Goal: Transaction & Acquisition: Purchase product/service

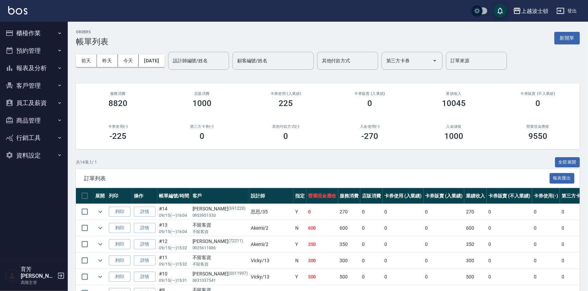
click at [0, 226] on nav "櫃檯作業 打帳單 帳單列表 掛單列表 座位開單 營業儀表板 現金收支登錄 高階收支登錄 材料自購登錄 每日結帳 排班表 現場電腦打卡 掃碼打卡 預約管理 預約…" at bounding box center [34, 141] width 68 height 239
click at [0, 229] on nav "櫃檯作業 打帳單 帳單列表 掛單列表 座位開單 營業儀表板 現金收支登錄 高階收支登錄 材料自購登錄 每日結帳 排班表 現場電腦打卡 掃碼打卡 預約管理 預約…" at bounding box center [34, 141] width 68 height 239
drag, startPoint x: 0, startPoint y: 231, endPoint x: 0, endPoint y: 240, distance: 9.8
click at [0, 240] on nav "櫃檯作業 打帳單 帳單列表 掛單列表 座位開單 營業儀表板 現金收支登錄 高階收支登錄 材料自購登錄 每日結帳 排班表 現場電腦打卡 掃碼打卡 預約管理 預約…" at bounding box center [34, 141] width 68 height 239
click at [215, 60] on input "設計師編號/姓名" at bounding box center [198, 61] width 55 height 12
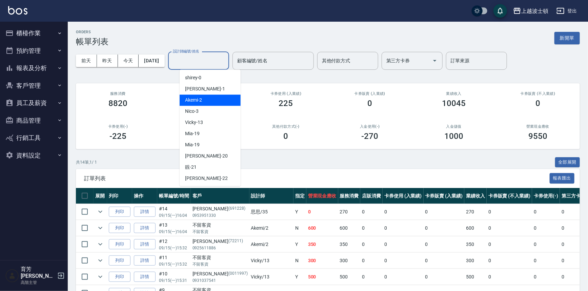
click at [221, 98] on div "Akemi -2" at bounding box center [210, 100] width 61 height 11
type input "Akemi-2"
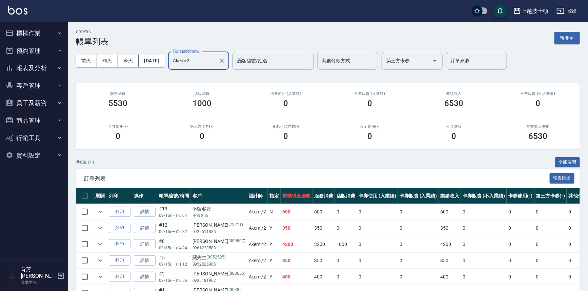
click at [37, 33] on button "櫃檯作業" at bounding box center [34, 33] width 62 height 18
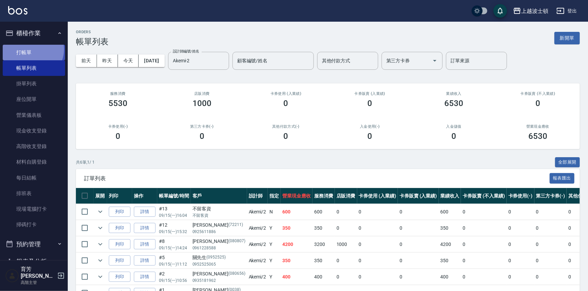
click at [32, 49] on link "打帳單" at bounding box center [34, 53] width 62 height 16
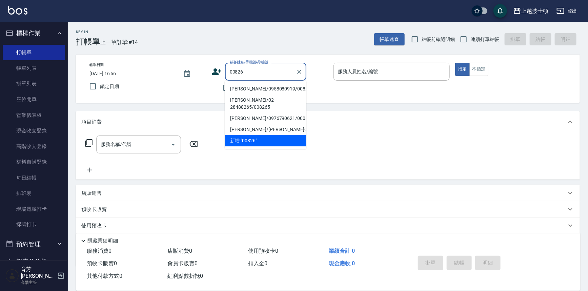
click at [256, 88] on li "[PERSON_NAME]/0958080919/00826" at bounding box center [265, 88] width 81 height 11
type input "[PERSON_NAME]/0958080919/00826"
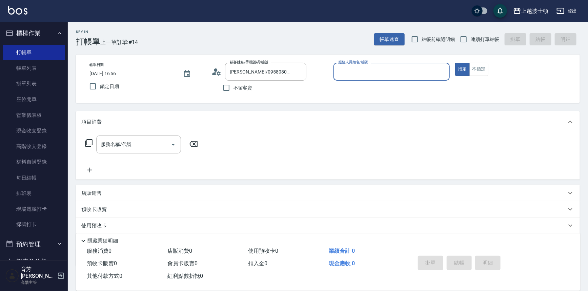
click at [370, 72] on input "服務人員姓名/編號" at bounding box center [392, 72] width 111 height 12
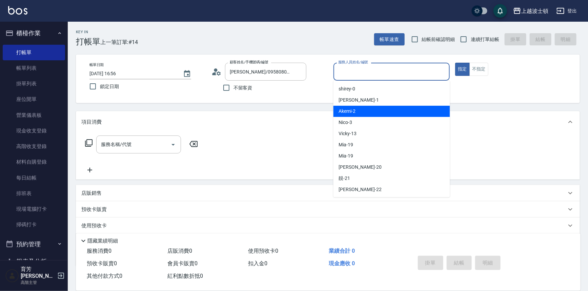
click at [376, 108] on div "Akemi -2" at bounding box center [392, 111] width 117 height 11
type input "Akemi-2"
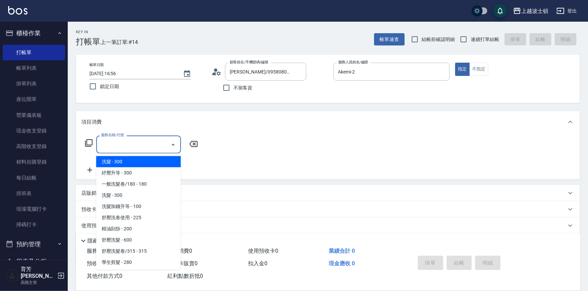
click at [135, 142] on input "服務名稱/代號" at bounding box center [133, 145] width 68 height 12
click at [137, 160] on span "洗髮 - 300" at bounding box center [138, 161] width 85 height 11
type input "洗髮(201)"
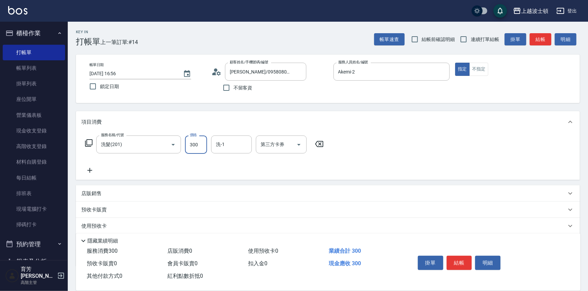
click at [191, 147] on input "300" at bounding box center [196, 145] width 22 height 18
type input "270"
click at [217, 146] on input "洗-1" at bounding box center [231, 145] width 35 height 12
click at [234, 170] on div "雅如 -22" at bounding box center [231, 172] width 41 height 11
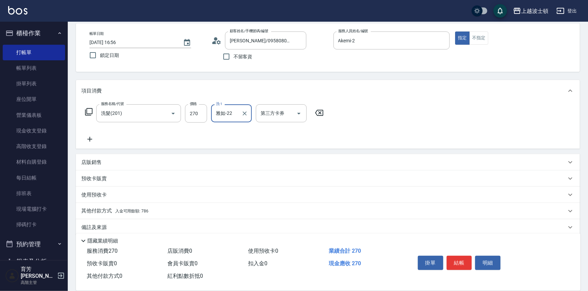
scroll to position [39, 0]
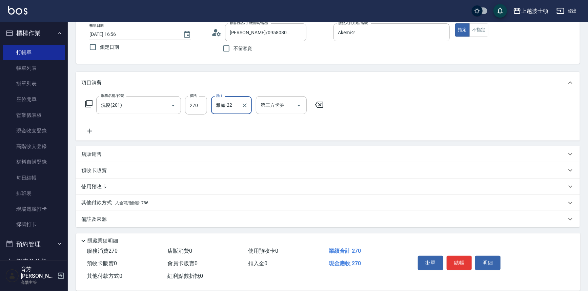
type input "雅如-22"
click at [139, 205] on span "入金可用餘額: 786" at bounding box center [131, 203] width 33 height 5
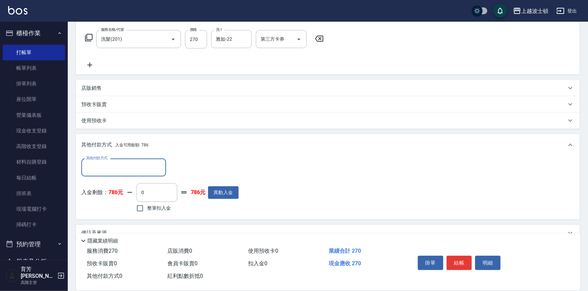
scroll to position [114, 0]
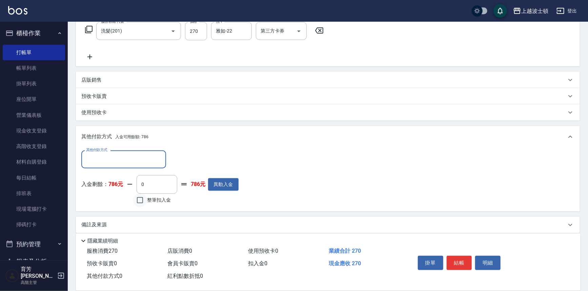
click at [139, 202] on input "整筆扣入金" at bounding box center [140, 200] width 14 height 14
checkbox input "true"
type input "270"
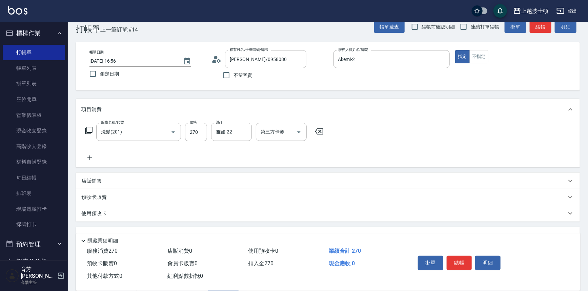
scroll to position [11, 0]
click at [455, 261] on button "結帳" at bounding box center [459, 263] width 25 height 14
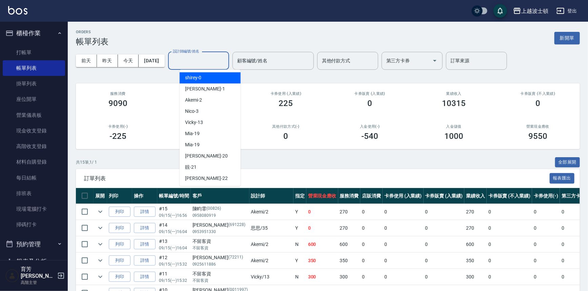
click at [211, 61] on input "設計師編號/姓名" at bounding box center [198, 61] width 55 height 12
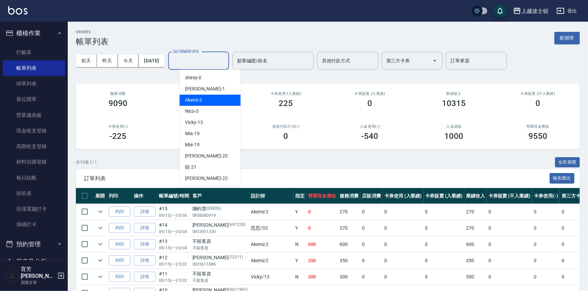
click at [216, 102] on div "Akemi -2" at bounding box center [210, 100] width 61 height 11
type input "Akemi-2"
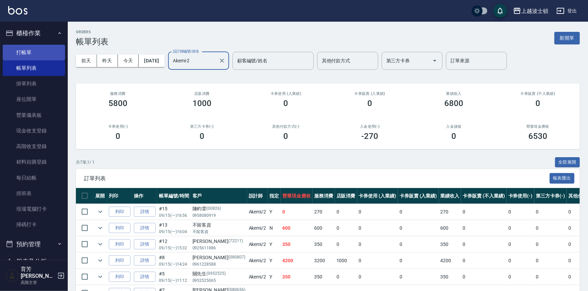
click at [18, 50] on link "打帳單" at bounding box center [34, 53] width 62 height 16
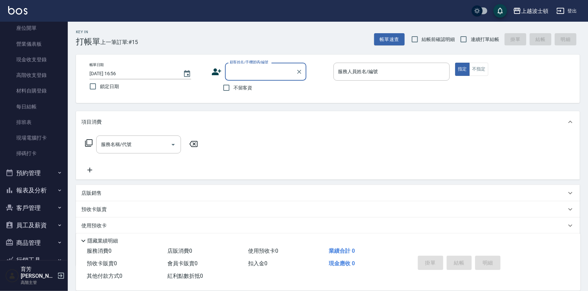
scroll to position [90, 0]
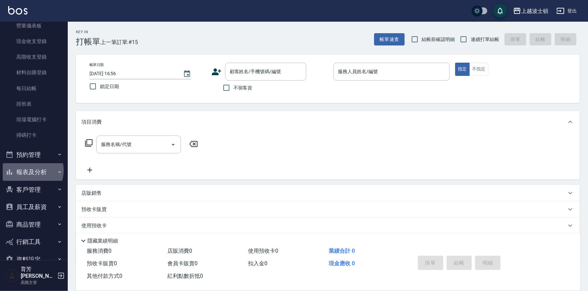
click at [28, 170] on button "報表及分析" at bounding box center [34, 172] width 62 height 18
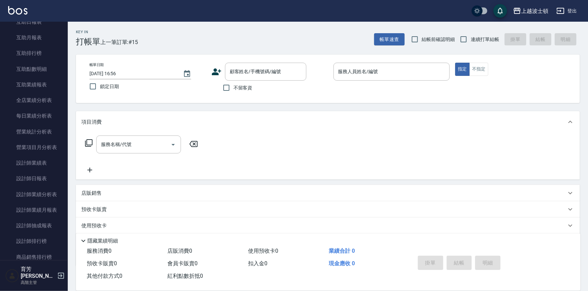
scroll to position [339, 0]
click at [34, 176] on link "設計師日報表" at bounding box center [34, 178] width 62 height 16
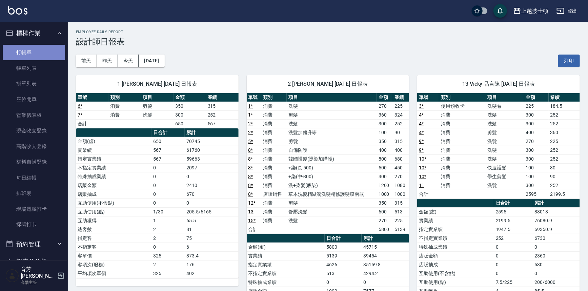
click at [44, 47] on link "打帳單" at bounding box center [34, 53] width 62 height 16
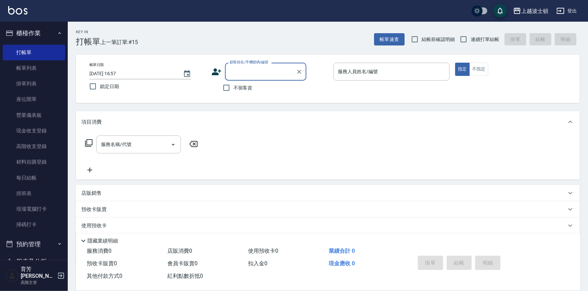
click at [234, 93] on label "不留客資" at bounding box center [235, 88] width 33 height 14
click at [234, 93] on input "不留客資" at bounding box center [226, 88] width 14 height 14
checkbox input "true"
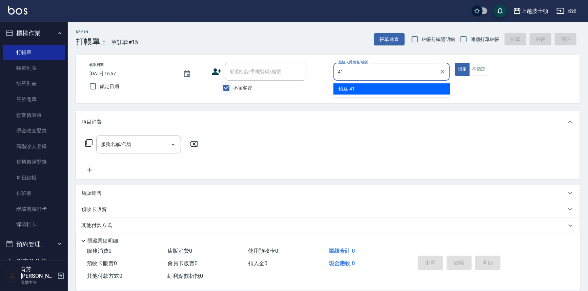
type input "怡廷-41"
type button "true"
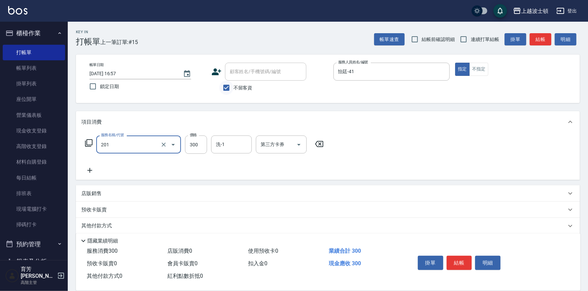
type input "洗髮(201)"
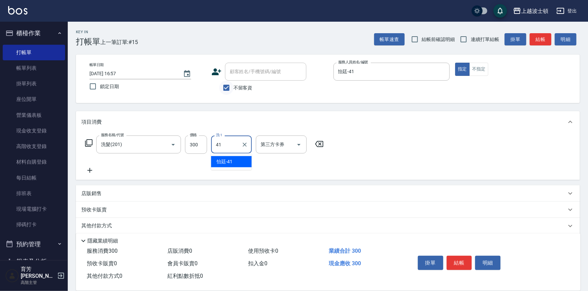
type input "怡廷-41"
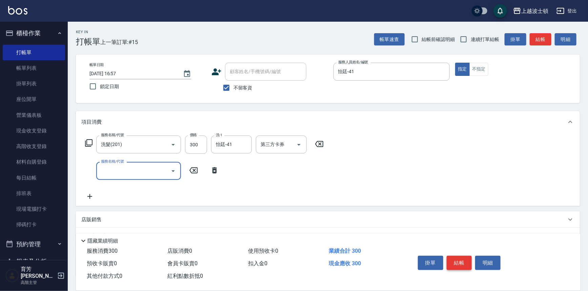
click at [460, 260] on button "結帳" at bounding box center [459, 263] width 25 height 14
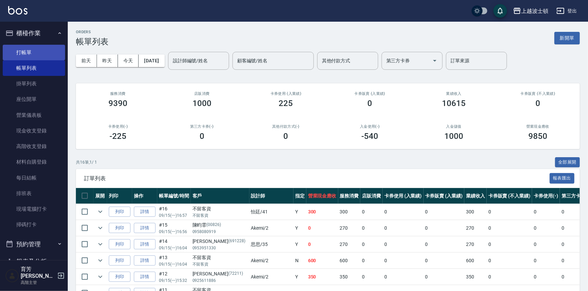
click at [36, 49] on link "打帳單" at bounding box center [34, 53] width 62 height 16
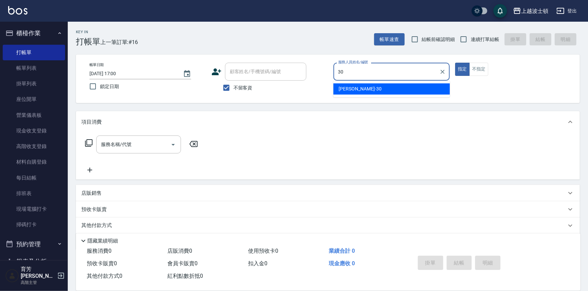
type input "3"
type input "怡廷-41"
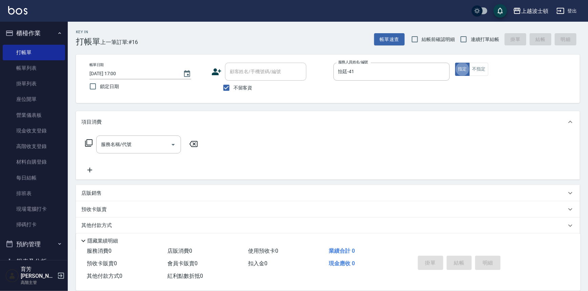
type button "true"
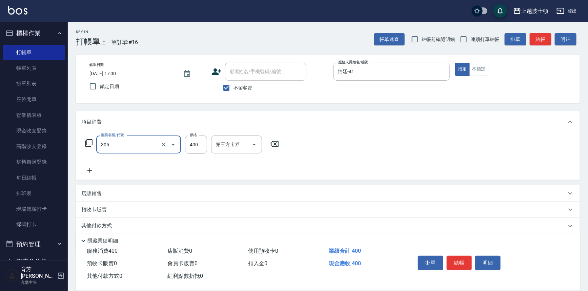
type input "剪髮(305)"
type input "350"
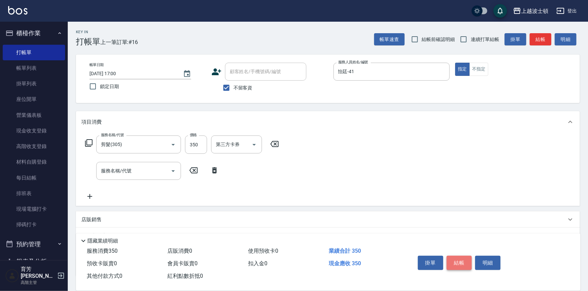
click at [468, 259] on button "結帳" at bounding box center [459, 263] width 25 height 14
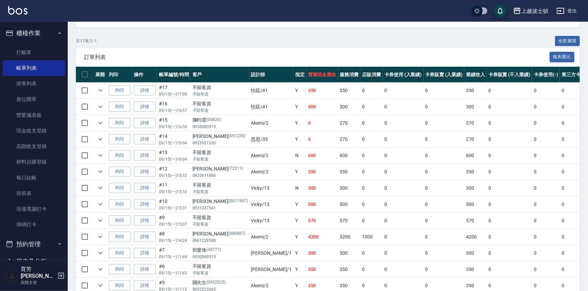
scroll to position [161, 0]
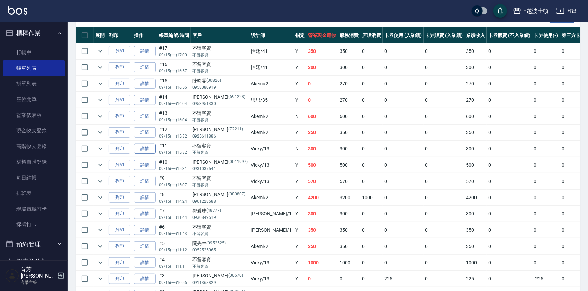
click at [145, 148] on link "詳情" at bounding box center [145, 149] width 22 height 11
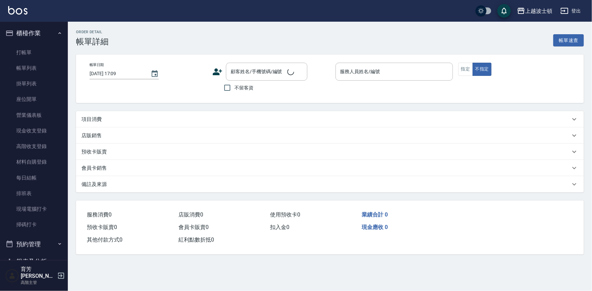
type input "[DATE] 15:32"
checkbox input "true"
type input "Vicky-13"
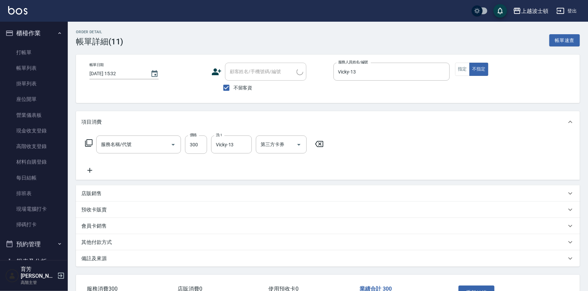
type input "洗髮(205)"
click at [91, 166] on div "服務名稱/代號 洗髮(205) 服務名稱/代號 價格 300 價格 洗-1 Vicky-13 洗-1 第三方卡券 第三方卡券" at bounding box center [204, 155] width 246 height 39
click at [91, 169] on icon at bounding box center [89, 170] width 17 height 8
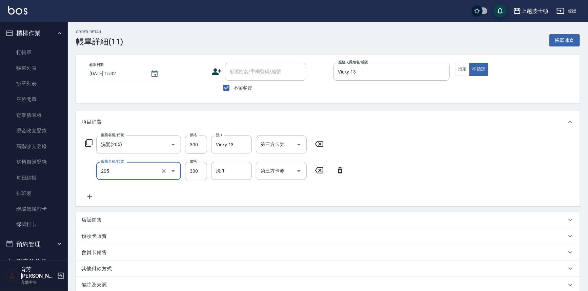
type input "洗髮(205)"
click at [92, 198] on icon at bounding box center [89, 197] width 17 height 8
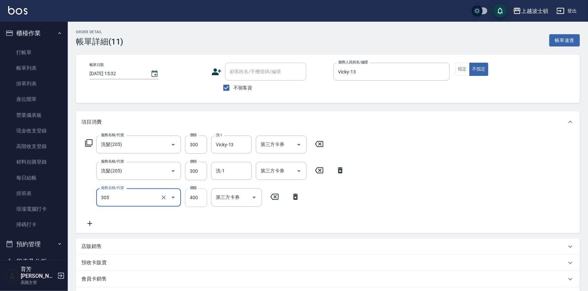
type input "剪髮(305)"
click at [195, 195] on input "400" at bounding box center [196, 198] width 22 height 18
type input "350"
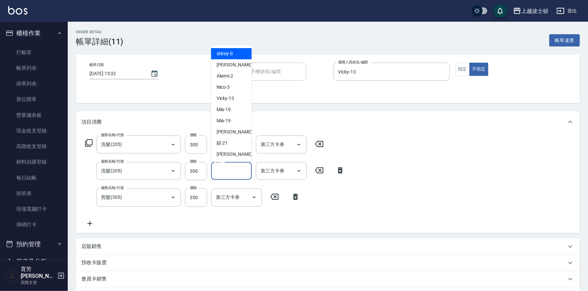
click at [231, 176] on input "洗-1" at bounding box center [231, 171] width 35 height 12
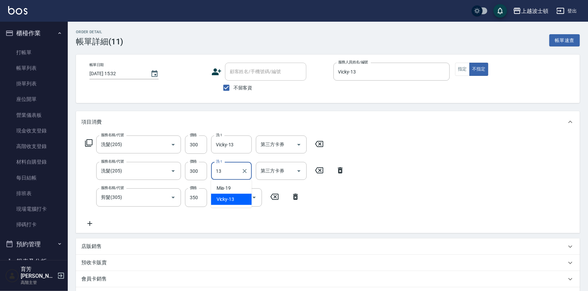
type input "Vicky-13"
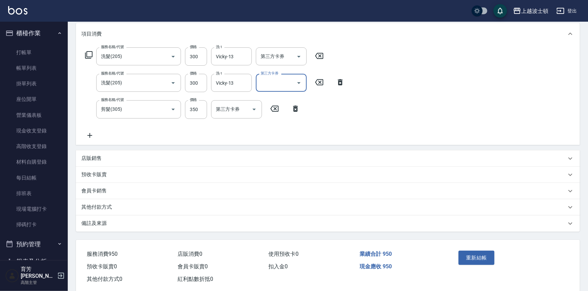
scroll to position [88, 0]
click at [480, 258] on button "重新結帳" at bounding box center [477, 258] width 36 height 14
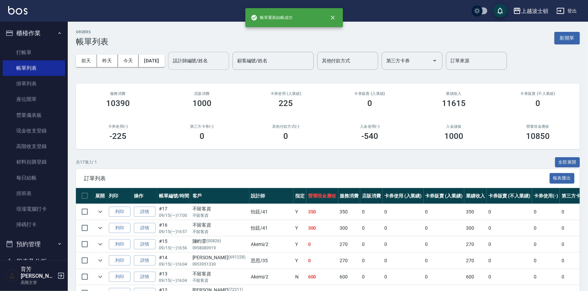
drag, startPoint x: 204, startPoint y: 57, endPoint x: 204, endPoint y: 63, distance: 6.4
click at [204, 58] on input "設計師編號/姓名" at bounding box center [198, 61] width 55 height 12
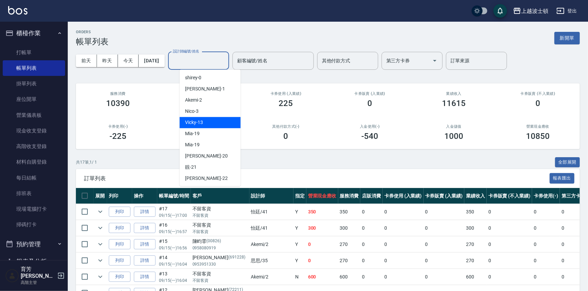
click at [193, 125] on span "Vicky -13" at bounding box center [194, 122] width 18 height 7
type input "Vicky-13"
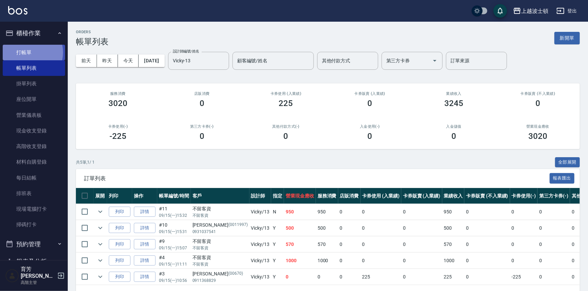
click at [28, 52] on link "打帳單" at bounding box center [34, 53] width 62 height 16
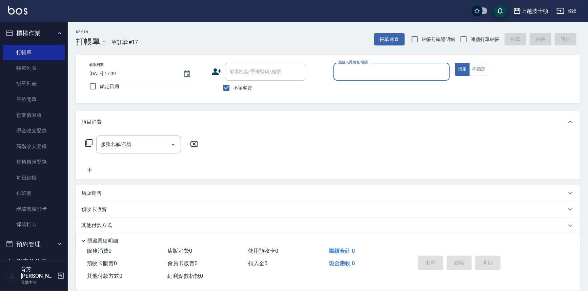
click at [7, 42] on ul "打帳單 帳單列表 掛單列表 座位開單 營業儀表板 現金收支登錄 高階收支登錄 材料自購登錄 每日結帳 排班表 現場電腦打卡 掃碼打卡" at bounding box center [34, 139] width 62 height 194
drag, startPoint x: 7, startPoint y: 42, endPoint x: 0, endPoint y: 51, distance: 11.6
click at [0, 47] on nav "櫃檯作業 打帳單 帳單列表 掛單列表 座位開單 營業儀表板 現金收支登錄 高階收支登錄 材料自購登錄 每日結帳 排班表 現場電腦打卡 掃碼打卡 預約管理 預約…" at bounding box center [34, 141] width 68 height 239
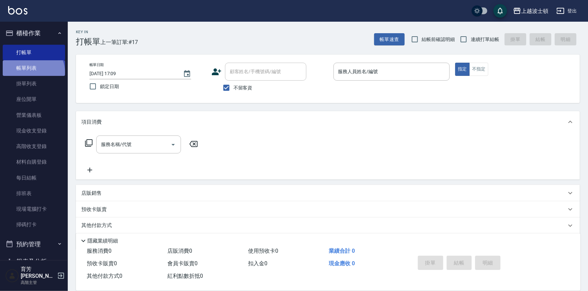
click at [33, 72] on link "帳單列表" at bounding box center [34, 68] width 62 height 16
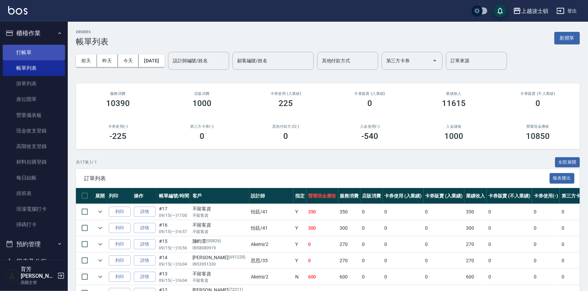
click at [17, 50] on link "打帳單" at bounding box center [34, 53] width 62 height 16
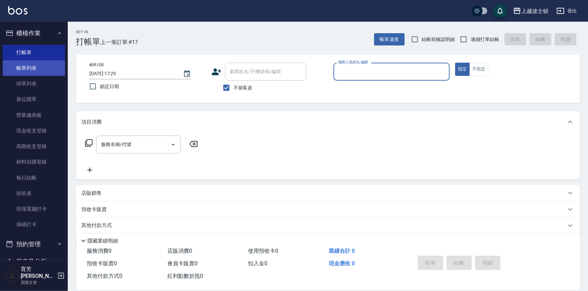
click at [23, 65] on link "帳單列表" at bounding box center [34, 68] width 62 height 16
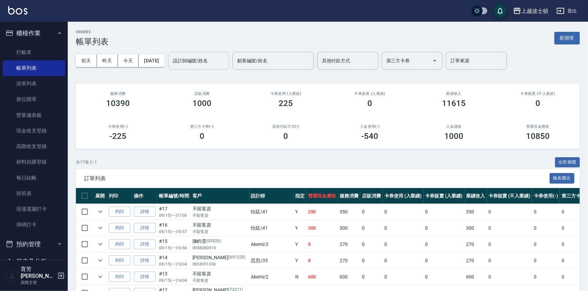
click at [203, 60] on input "設計師編號/姓名" at bounding box center [198, 61] width 55 height 12
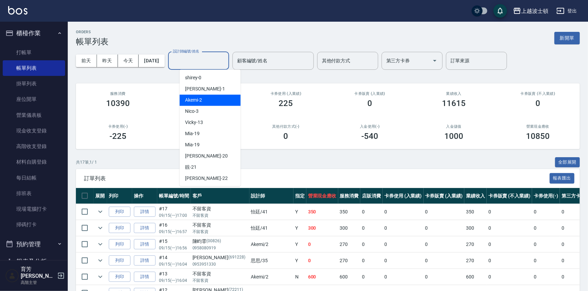
click at [215, 101] on div "Akemi -2" at bounding box center [210, 100] width 61 height 11
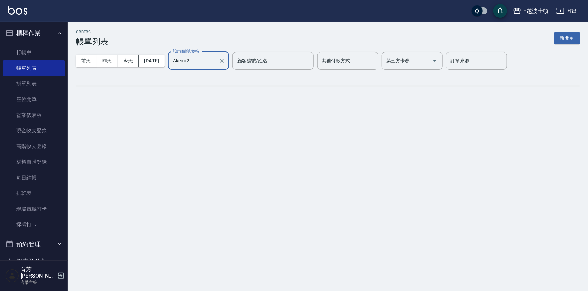
type input "Akemi-2"
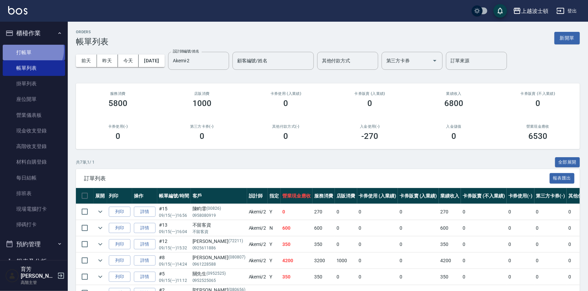
click at [32, 49] on link "打帳單" at bounding box center [34, 53] width 62 height 16
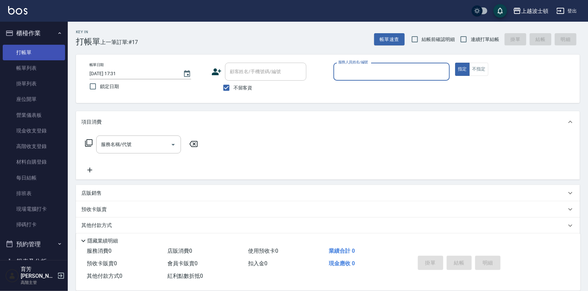
click at [455, 63] on button "指定" at bounding box center [462, 69] width 15 height 13
type button "true"
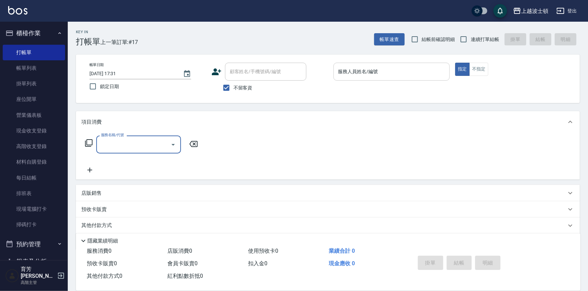
click at [380, 76] on input "服務人員姓名/編號" at bounding box center [392, 72] width 111 height 12
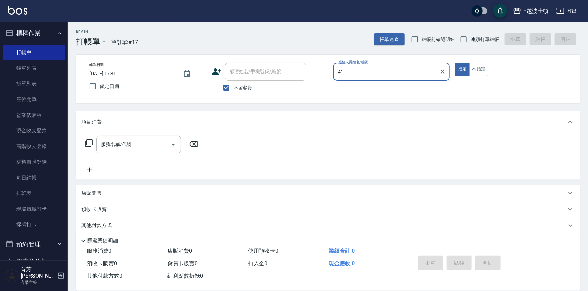
type input "怡廷-41"
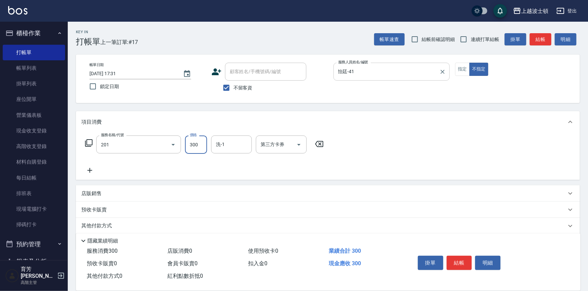
type input "洗髮(201)"
type input "怡廷-41"
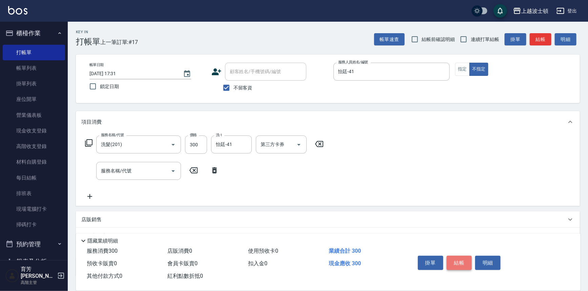
click at [464, 262] on button "結帳" at bounding box center [459, 263] width 25 height 14
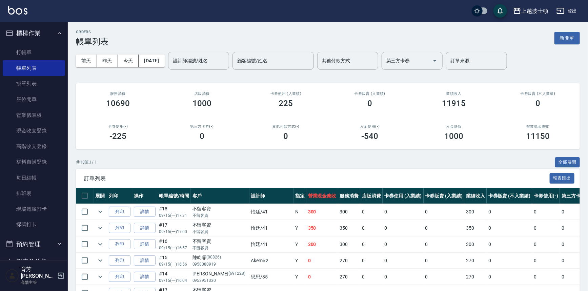
scroll to position [61, 0]
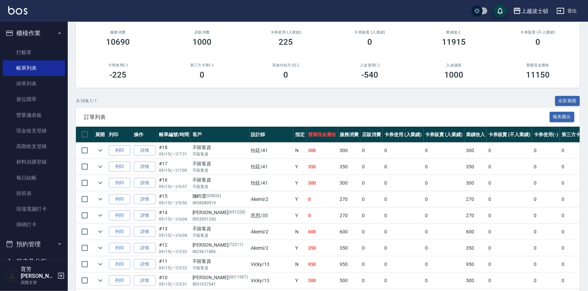
click at [294, 182] on td "Y" at bounding box center [300, 183] width 13 height 16
click at [49, 52] on link "打帳單" at bounding box center [34, 53] width 62 height 16
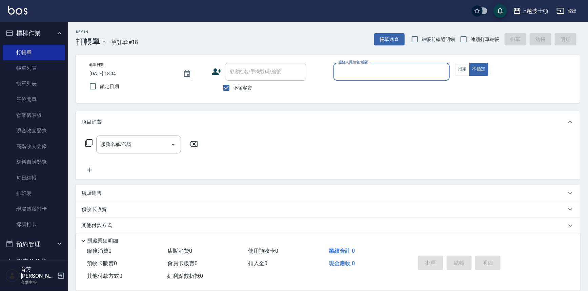
click at [361, 66] on input "服務人員姓名/編號" at bounding box center [392, 72] width 111 height 12
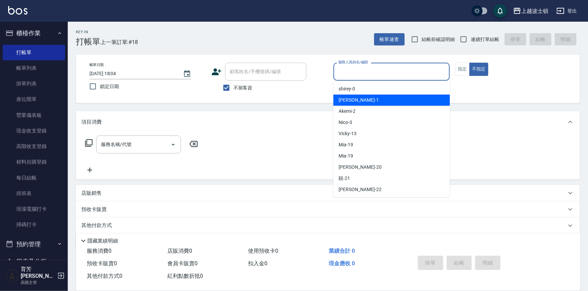
click at [366, 101] on div "[PERSON_NAME] -1" at bounding box center [392, 100] width 117 height 11
type input "[PERSON_NAME]-1"
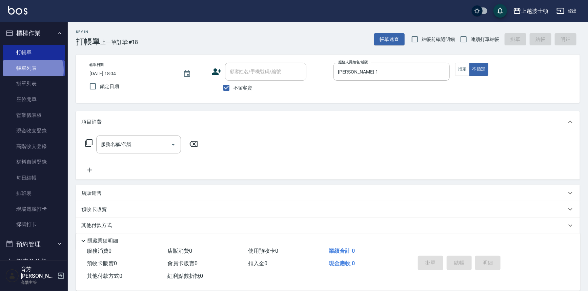
click at [27, 71] on link "帳單列表" at bounding box center [34, 68] width 62 height 16
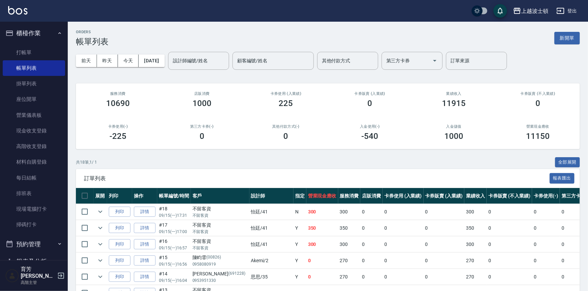
click at [207, 56] on input "設計師編號/姓名" at bounding box center [198, 61] width 55 height 12
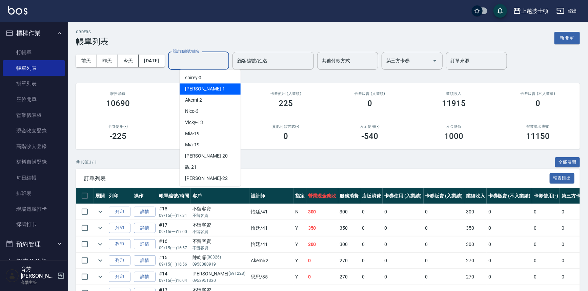
click at [189, 94] on div "[PERSON_NAME] -1" at bounding box center [210, 88] width 61 height 11
type input "[PERSON_NAME]-1"
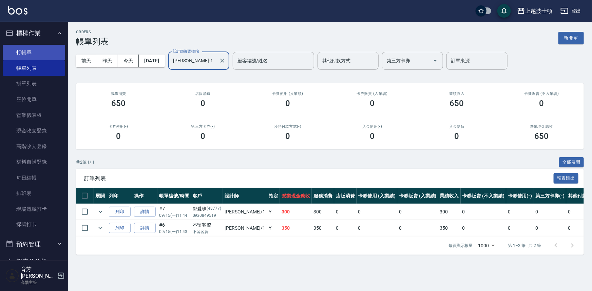
click at [28, 53] on link "打帳單" at bounding box center [34, 53] width 62 height 16
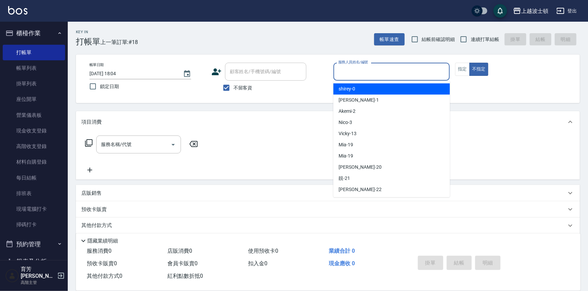
click at [363, 72] on input "服務人員姓名/編號" at bounding box center [392, 72] width 111 height 12
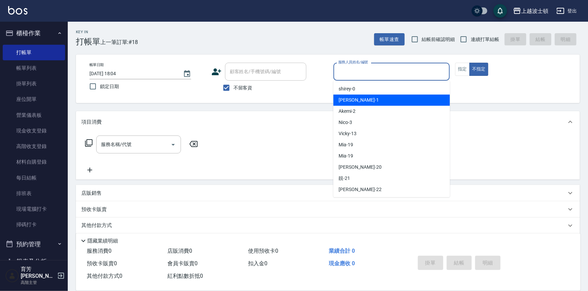
click at [352, 97] on span "[PERSON_NAME] -1" at bounding box center [359, 100] width 40 height 7
type input "[PERSON_NAME]-1"
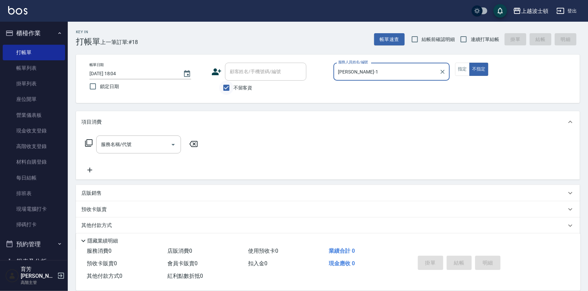
click at [227, 85] on input "不留客資" at bounding box center [226, 88] width 14 height 14
checkbox input "false"
click at [242, 72] on input "顧客姓名/手機號碼/編號" at bounding box center [260, 72] width 65 height 12
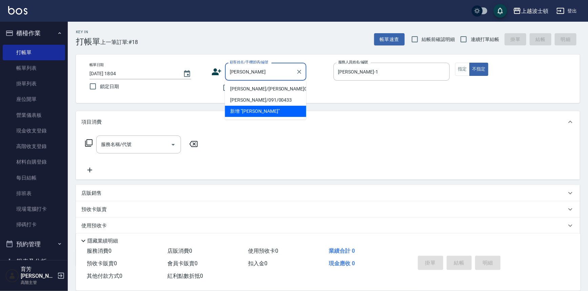
click at [250, 89] on li "[PERSON_NAME]/[PERSON_NAME]00433/00433" at bounding box center [265, 88] width 81 height 11
type input "[PERSON_NAME]/[PERSON_NAME]00433/00433"
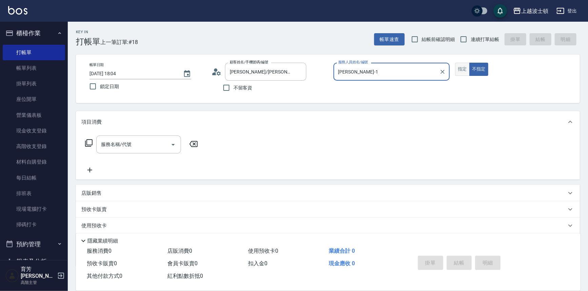
click at [459, 70] on button "指定" at bounding box center [462, 69] width 15 height 13
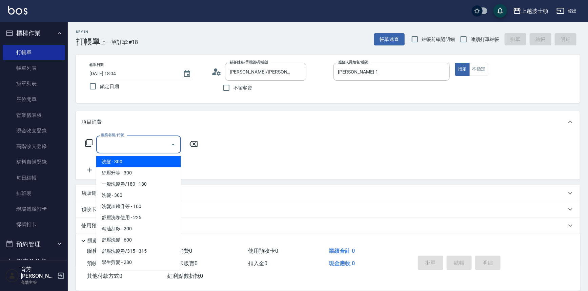
click at [136, 141] on input "服務名稱/代號" at bounding box center [133, 145] width 68 height 12
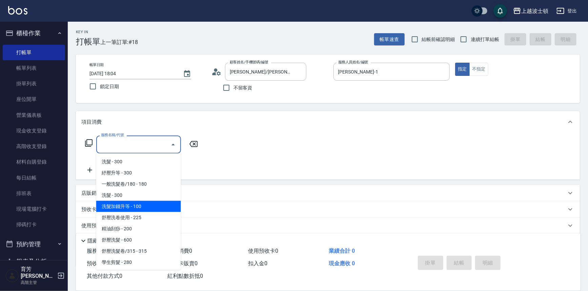
click at [131, 204] on span "洗髮加錢升等 - 100" at bounding box center [138, 206] width 85 height 11
type input "洗髮加錢升等(206)"
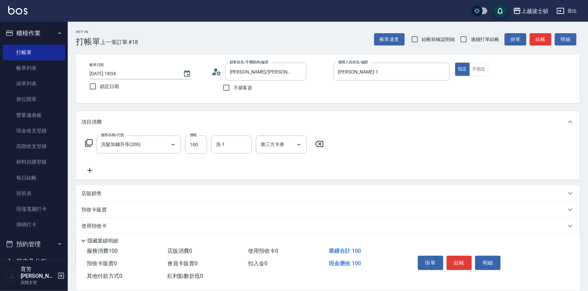
click at [87, 171] on icon at bounding box center [89, 170] width 17 height 8
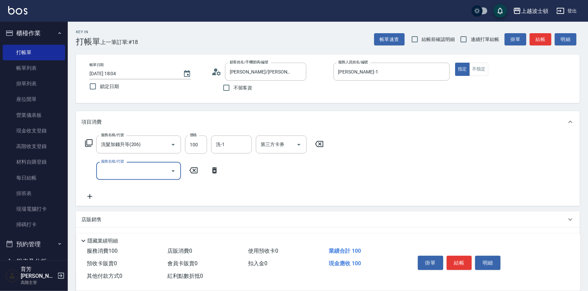
click at [115, 167] on input "服務名稱/代號" at bounding box center [133, 171] width 68 height 12
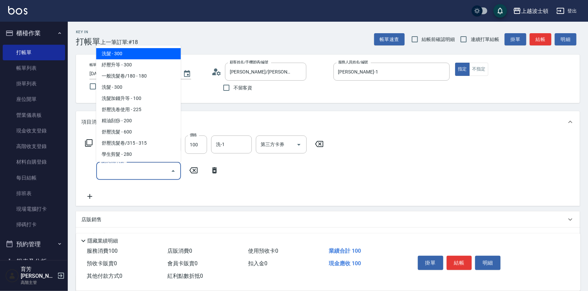
click at [145, 52] on span "洗髮 - 300" at bounding box center [138, 53] width 85 height 11
type input "洗髮(201)"
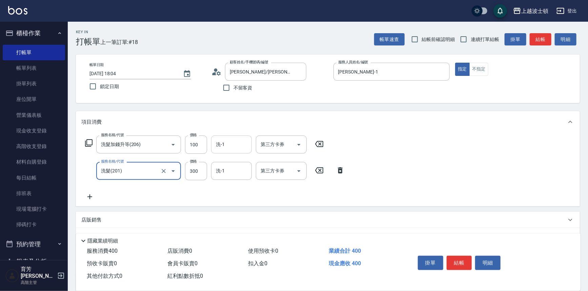
click at [227, 146] on input "洗-1" at bounding box center [231, 145] width 35 height 12
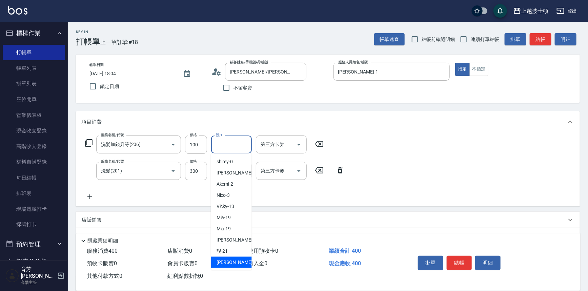
click at [220, 262] on span "雅如 -22" at bounding box center [238, 262] width 43 height 7
type input "雅如-22"
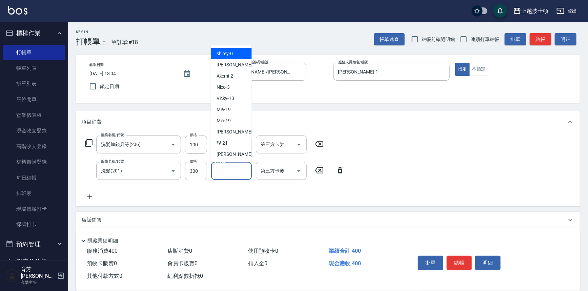
click at [227, 168] on input "洗-1" at bounding box center [231, 171] width 35 height 12
click at [230, 159] on div "雅如 -22" at bounding box center [231, 154] width 41 height 11
type input "雅如-22"
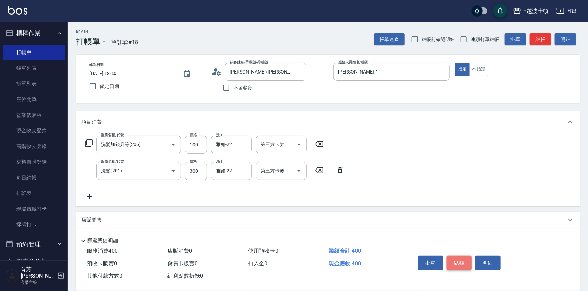
click at [469, 261] on button "結帳" at bounding box center [459, 263] width 25 height 14
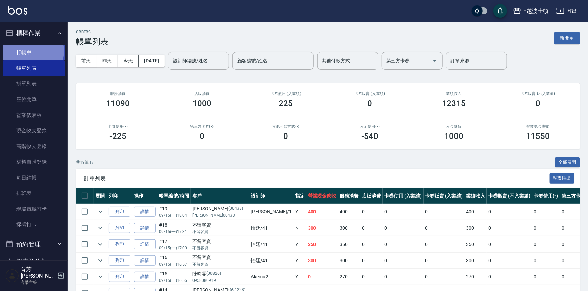
click at [33, 51] on link "打帳單" at bounding box center [34, 53] width 62 height 16
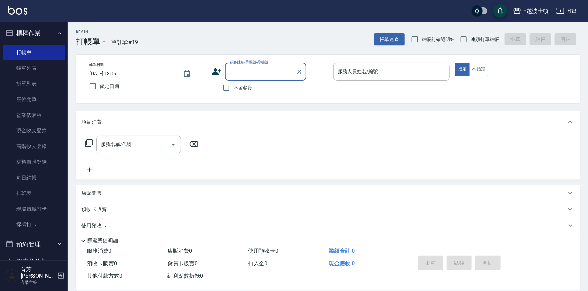
click at [244, 72] on input "顧客姓名/手機號碼/編號" at bounding box center [260, 72] width 65 height 12
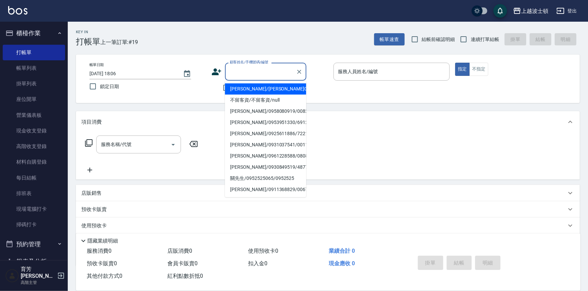
click at [251, 84] on li "[PERSON_NAME]/[PERSON_NAME]00433/00433" at bounding box center [265, 88] width 81 height 11
type input "[PERSON_NAME]/[PERSON_NAME]00433/00433"
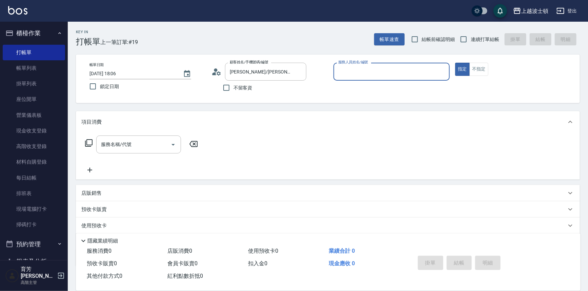
click at [341, 71] on input "服務人員姓名/編號" at bounding box center [392, 72] width 111 height 12
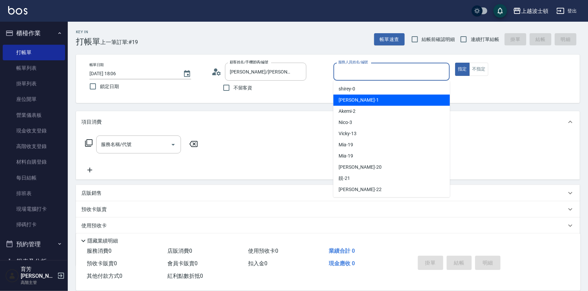
click at [355, 100] on div "[PERSON_NAME] -1" at bounding box center [392, 100] width 117 height 11
type input "[PERSON_NAME]-1"
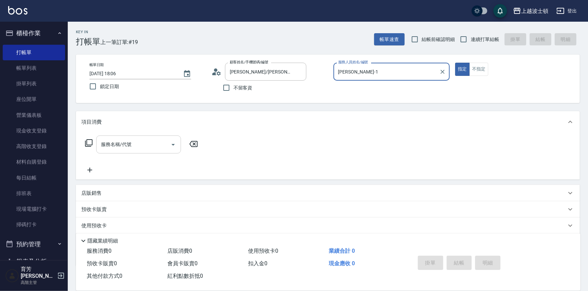
click at [130, 145] on input "服務名稱/代號" at bounding box center [133, 145] width 68 height 12
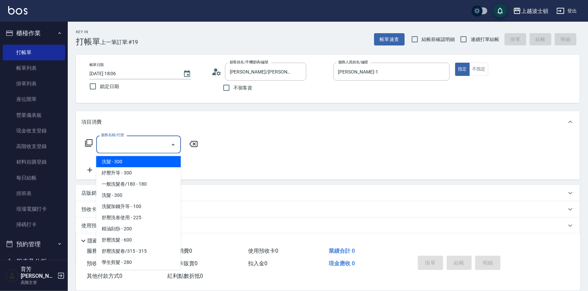
click at [131, 159] on span "洗髮 - 300" at bounding box center [138, 161] width 85 height 11
type input "洗髮(201)"
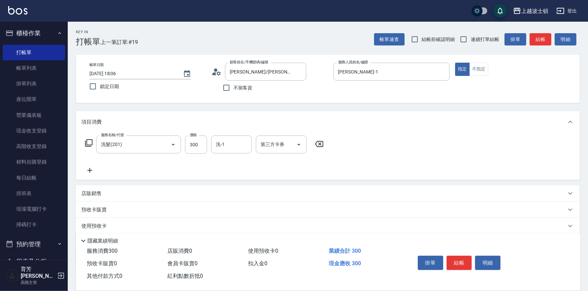
click at [88, 169] on icon at bounding box center [89, 170] width 17 height 8
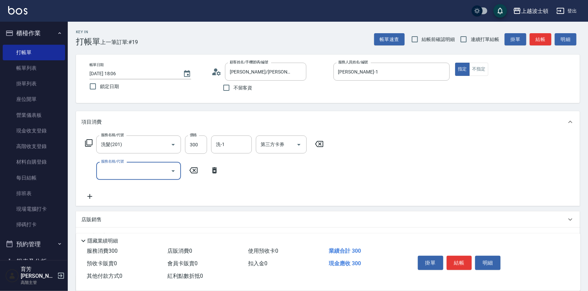
click at [124, 174] on input "服務名稱/代號" at bounding box center [133, 171] width 68 height 12
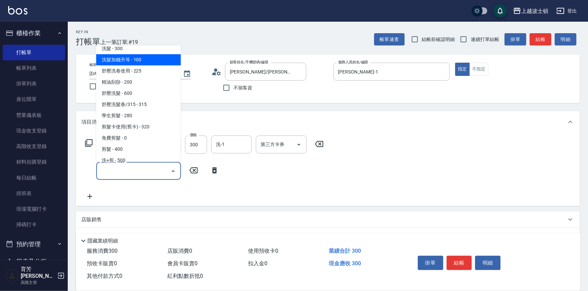
scroll to position [58, 0]
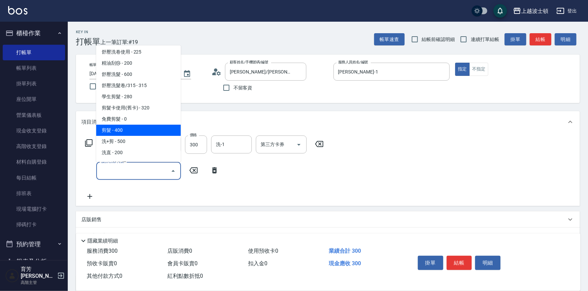
click at [150, 131] on span "剪髮 - 400" at bounding box center [138, 130] width 85 height 11
type input "剪髮(305)"
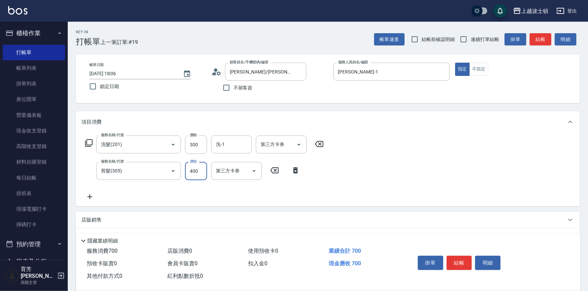
click at [198, 168] on input "400" at bounding box center [196, 171] width 22 height 18
type input "350"
click at [231, 141] on input "洗-1" at bounding box center [231, 145] width 35 height 12
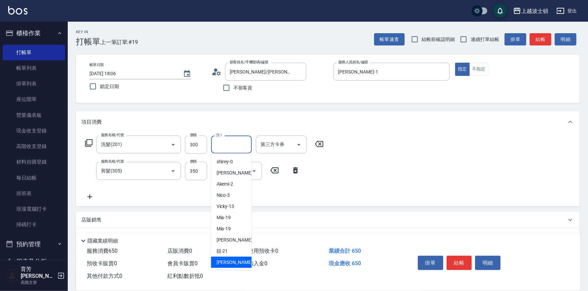
click at [234, 262] on div "雅如 -22" at bounding box center [231, 262] width 41 height 11
type input "雅如-22"
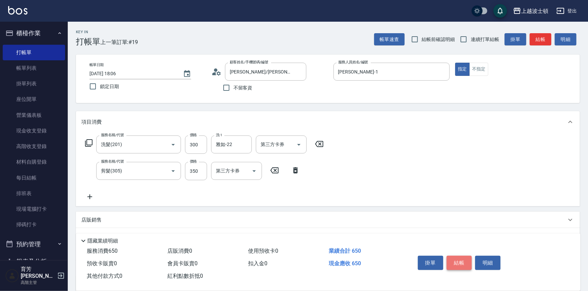
click at [456, 257] on button "結帳" at bounding box center [459, 263] width 25 height 14
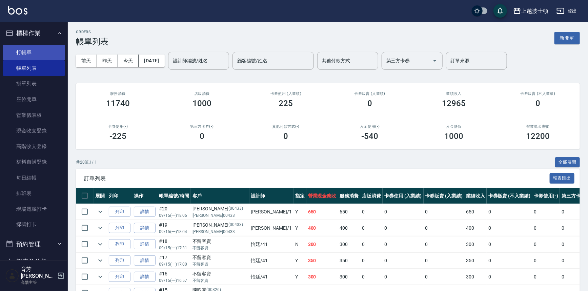
click at [27, 49] on link "打帳單" at bounding box center [34, 53] width 62 height 16
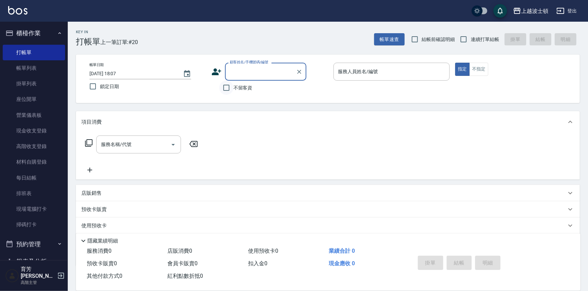
click at [227, 88] on input "不留客資" at bounding box center [226, 88] width 14 height 14
checkbox input "true"
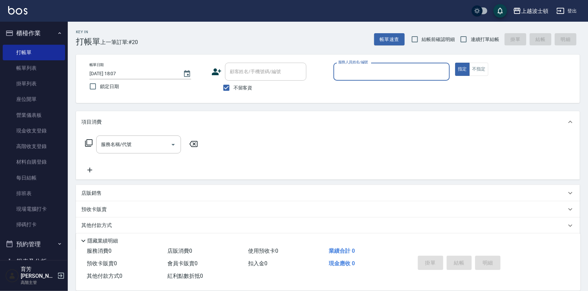
click at [371, 71] on input "服務人員姓名/編號" at bounding box center [392, 72] width 111 height 12
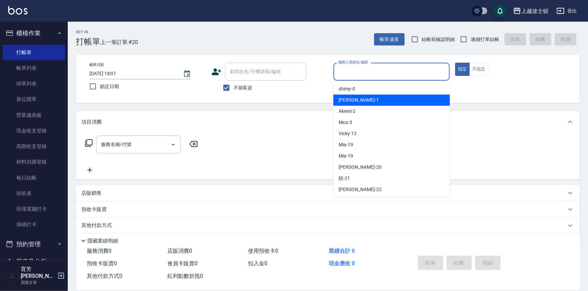
click at [366, 98] on div "[PERSON_NAME] -1" at bounding box center [392, 100] width 117 height 11
type input "[PERSON_NAME]-1"
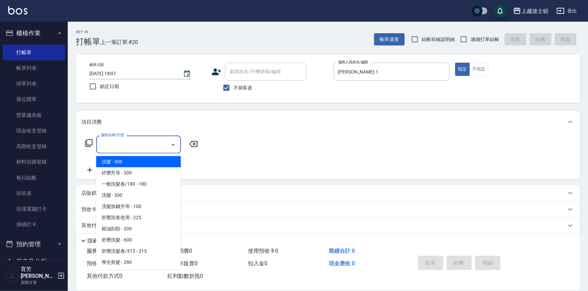
click at [135, 145] on input "服務名稱/代號" at bounding box center [133, 145] width 68 height 12
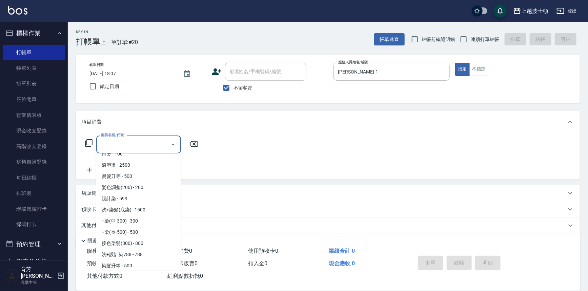
scroll to position [276, 0]
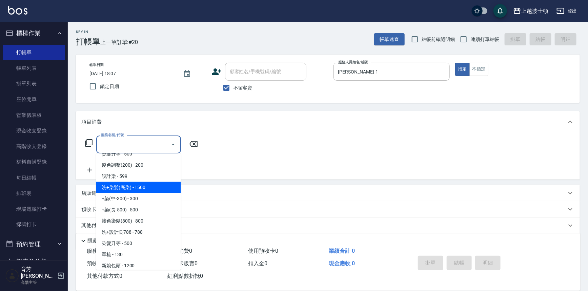
click at [156, 187] on span "洗+染髮(底染) - 1500" at bounding box center [138, 187] width 85 height 11
type input "洗+染髮(底染)(503)"
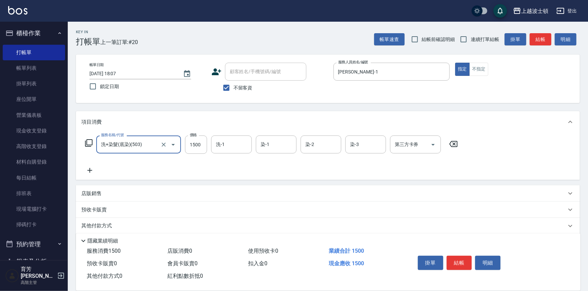
click at [88, 168] on icon at bounding box center [89, 170] width 17 height 8
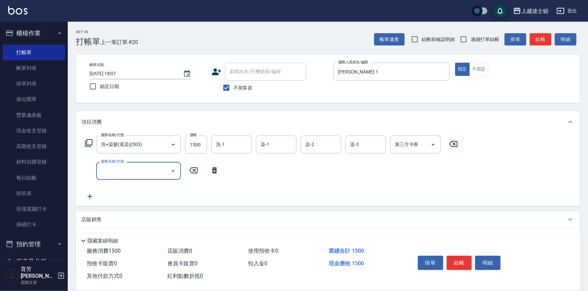
click at [121, 171] on input "服務名稱/代號" at bounding box center [133, 171] width 68 height 12
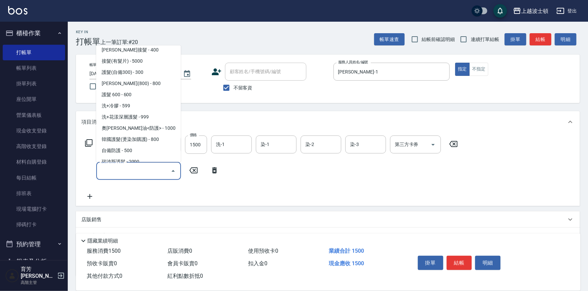
scroll to position [431, 0]
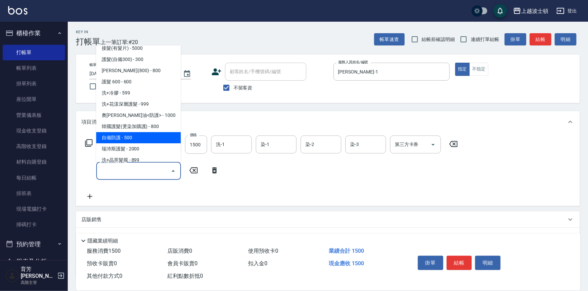
drag, startPoint x: 151, startPoint y: 137, endPoint x: 159, endPoint y: 137, distance: 8.5
click at [151, 137] on span "自備防護 - 500" at bounding box center [138, 137] width 85 height 11
type input "自備防護(709)"
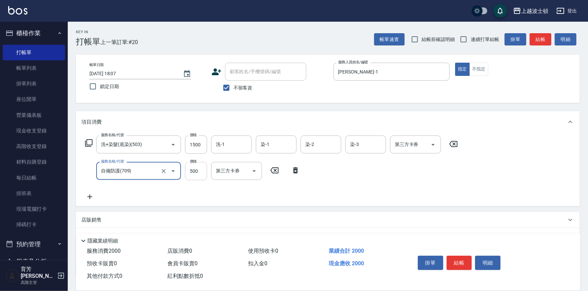
click at [191, 169] on input "500" at bounding box center [196, 171] width 22 height 18
type input "300"
click at [91, 197] on icon at bounding box center [89, 197] width 17 height 8
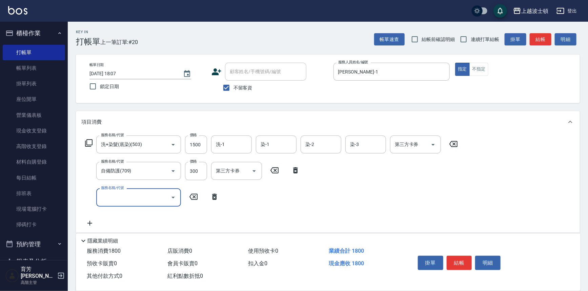
click at [174, 193] on button "Open" at bounding box center [173, 197] width 11 height 11
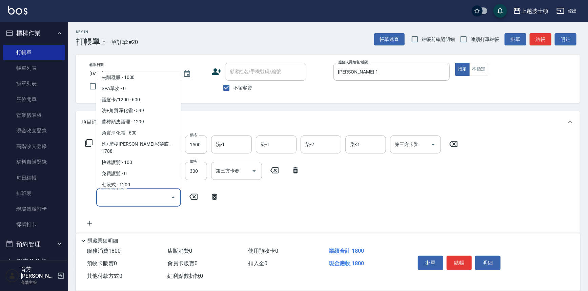
scroll to position [614, 0]
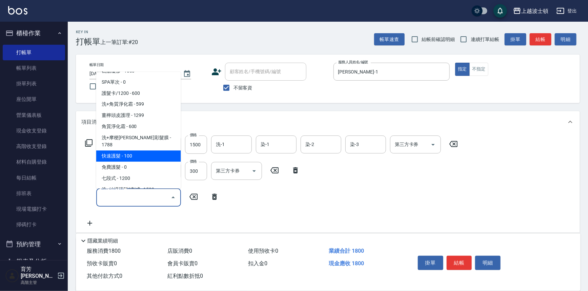
click at [151, 151] on span "快速護髮 - 100" at bounding box center [138, 156] width 85 height 11
type input "快速護髮(727)"
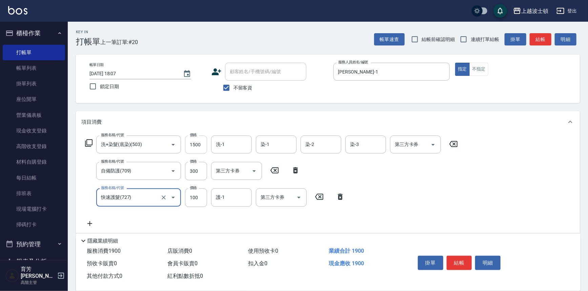
click at [195, 142] on input "1500" at bounding box center [196, 145] width 22 height 18
click at [196, 142] on input "1500" at bounding box center [196, 145] width 22 height 18
type input "1100"
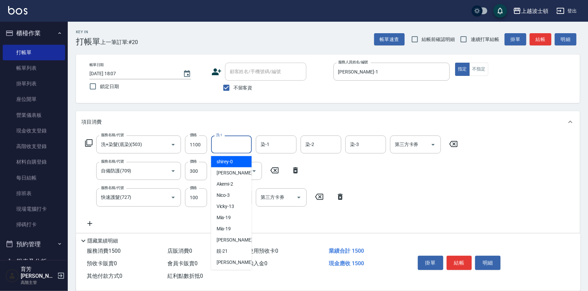
click at [222, 146] on input "洗-1" at bounding box center [231, 145] width 35 height 12
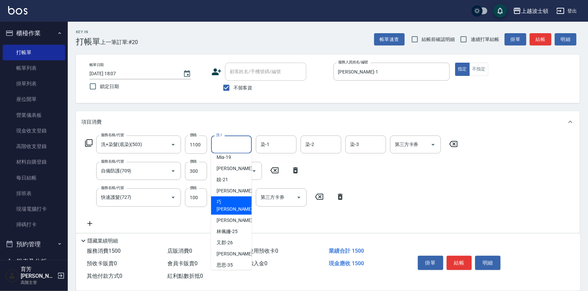
scroll to position [74, 0]
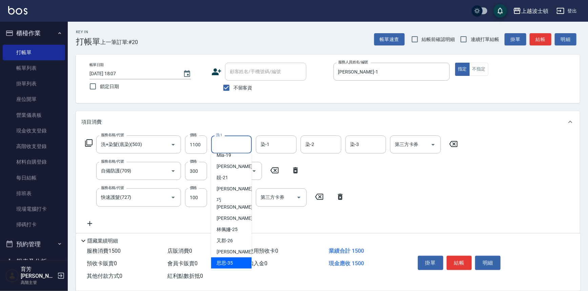
click at [234, 258] on div "思思 -35" at bounding box center [231, 263] width 41 height 11
type input "思思-35"
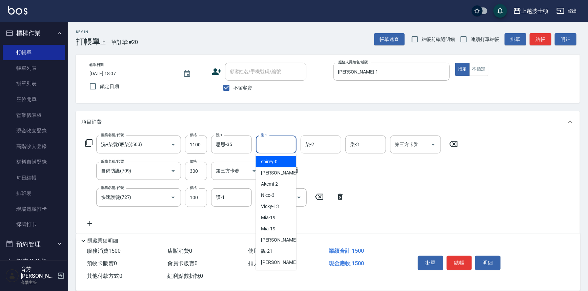
click at [271, 141] on input "染-1" at bounding box center [276, 145] width 35 height 12
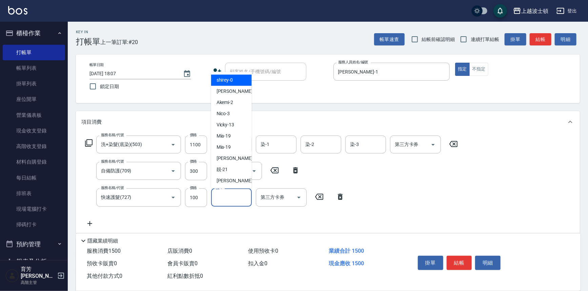
click at [225, 196] on input "護-1" at bounding box center [231, 198] width 35 height 12
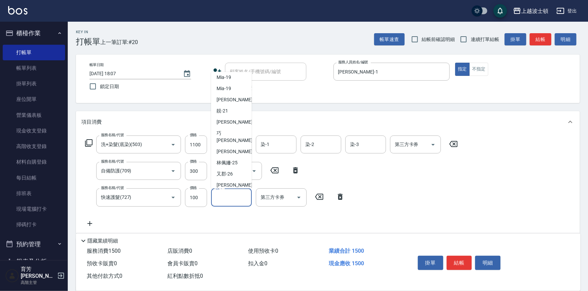
scroll to position [59, 0]
click at [234, 191] on div "思思 -35" at bounding box center [231, 196] width 41 height 11
type input "思思-35"
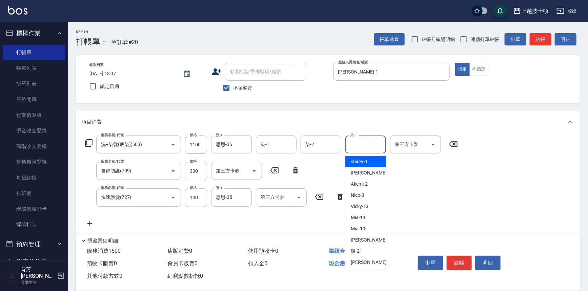
click at [366, 142] on input "染-3" at bounding box center [366, 145] width 35 height 12
click at [368, 169] on div "[PERSON_NAME] -1" at bounding box center [365, 172] width 41 height 11
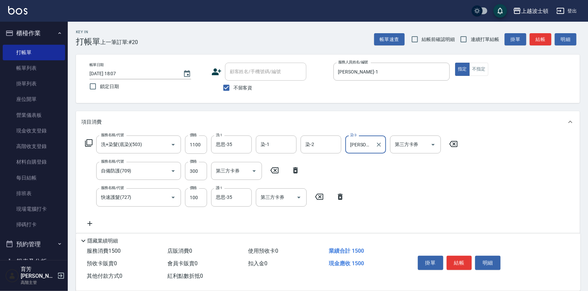
click at [362, 145] on input "[PERSON_NAME]-1" at bounding box center [361, 145] width 24 height 12
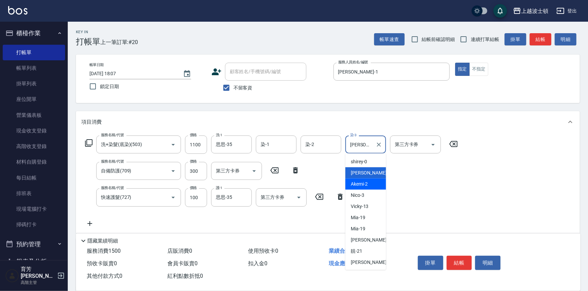
click at [377, 185] on div "Akemi -2" at bounding box center [365, 184] width 41 height 11
type input "Akemi-2"
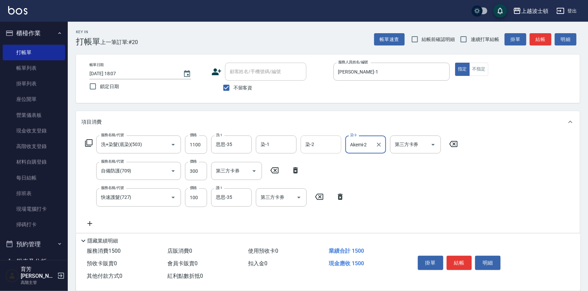
click at [322, 144] on input "染-2" at bounding box center [321, 145] width 35 height 12
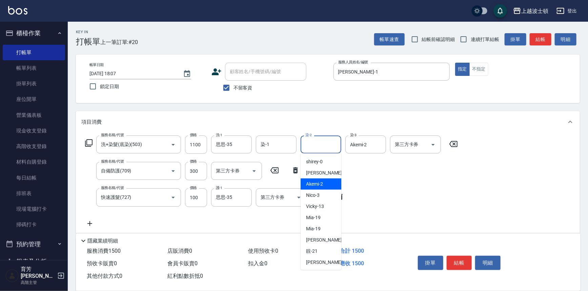
click at [324, 186] on div "Akemi -2" at bounding box center [321, 184] width 41 height 11
type input "Akemi-2"
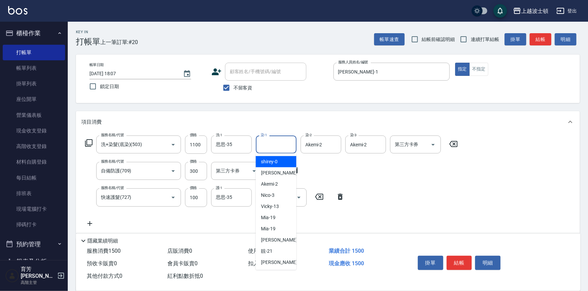
click at [278, 148] on input "染-1" at bounding box center [276, 145] width 35 height 12
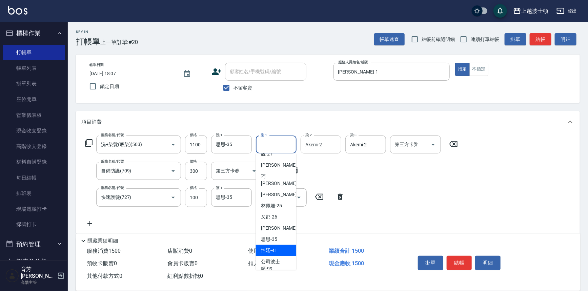
click at [281, 245] on div "怡廷 -41" at bounding box center [276, 250] width 41 height 11
type input "怡廷-41"
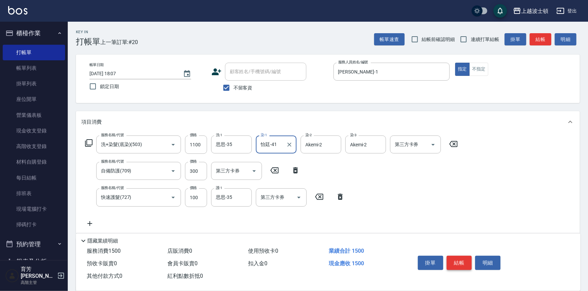
click at [457, 261] on button "結帳" at bounding box center [459, 263] width 25 height 14
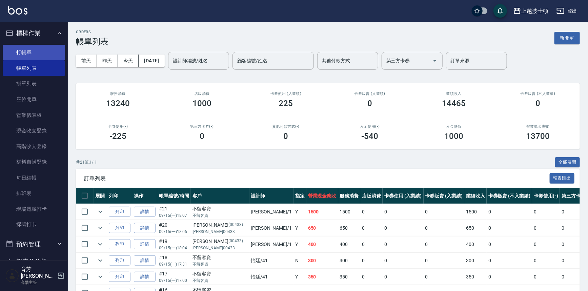
click at [31, 48] on link "打帳單" at bounding box center [34, 53] width 62 height 16
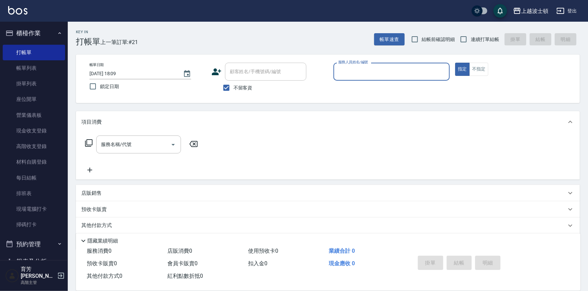
click at [347, 72] on input "服務人員姓名/編號" at bounding box center [392, 72] width 111 height 12
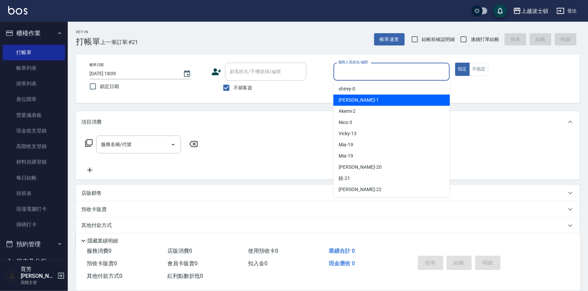
click at [354, 100] on div "[PERSON_NAME] -1" at bounding box center [392, 100] width 117 height 11
type input "[PERSON_NAME]-1"
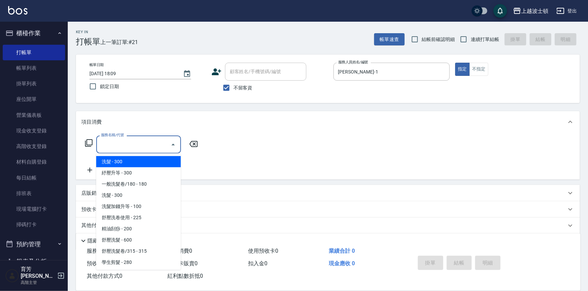
drag, startPoint x: 142, startPoint y: 142, endPoint x: 135, endPoint y: 147, distance: 7.8
click at [141, 142] on input "服務名稱/代號" at bounding box center [133, 145] width 68 height 12
click at [143, 161] on span "洗髮 - 300" at bounding box center [138, 161] width 85 height 11
type input "洗髮(201)"
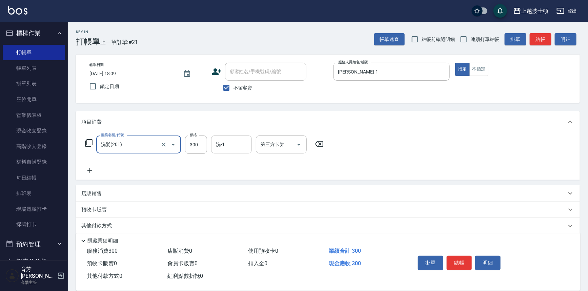
click at [231, 146] on input "洗-1" at bounding box center [231, 145] width 35 height 12
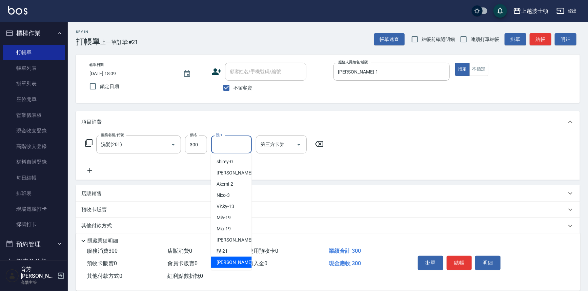
drag, startPoint x: 231, startPoint y: 261, endPoint x: 234, endPoint y: 258, distance: 5.0
click at [231, 261] on span "雅如 -22" at bounding box center [238, 262] width 43 height 7
type input "雅如-22"
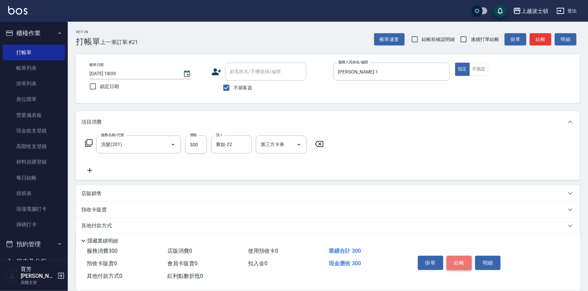
click at [451, 259] on button "結帳" at bounding box center [459, 263] width 25 height 14
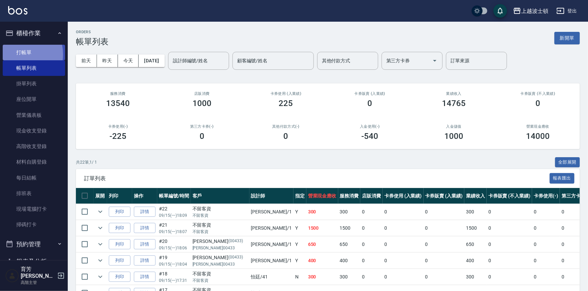
click at [17, 54] on link "打帳單" at bounding box center [34, 53] width 62 height 16
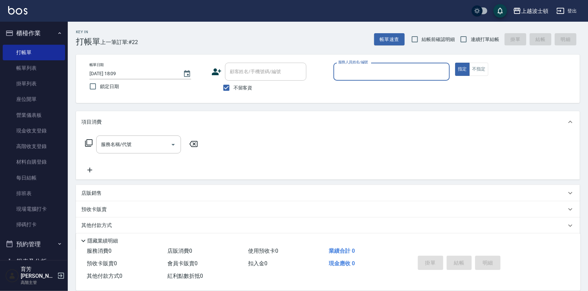
click at [350, 75] on input "服務人員姓名/編號" at bounding box center [392, 72] width 111 height 12
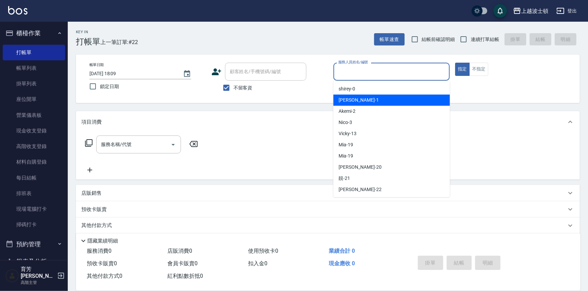
click at [350, 99] on span "[PERSON_NAME] -1" at bounding box center [359, 100] width 40 height 7
type input "[PERSON_NAME]-1"
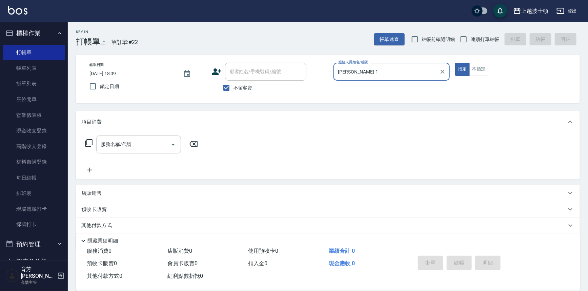
click at [121, 148] on input "服務名稱/代號" at bounding box center [133, 145] width 68 height 12
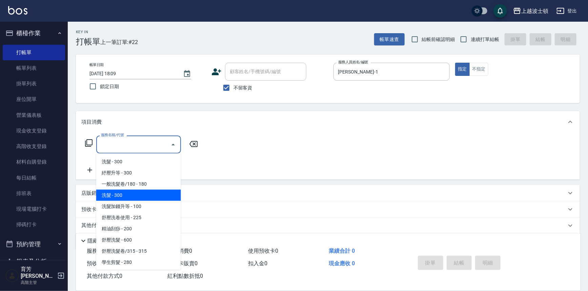
scroll to position [109, 0]
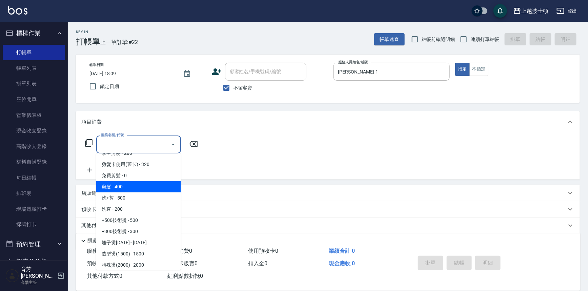
click at [138, 183] on span "剪髮 - 400" at bounding box center [138, 186] width 85 height 11
type input "剪髮(305)"
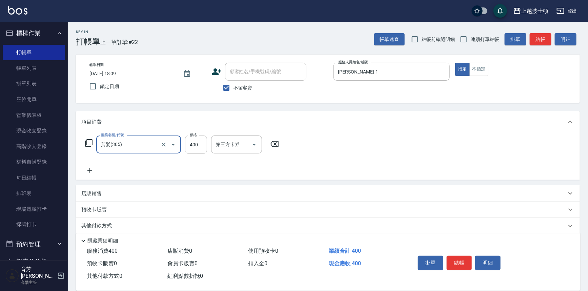
click at [199, 148] on input "400" at bounding box center [196, 145] width 22 height 18
type input "350"
click at [91, 174] on icon at bounding box center [89, 170] width 17 height 8
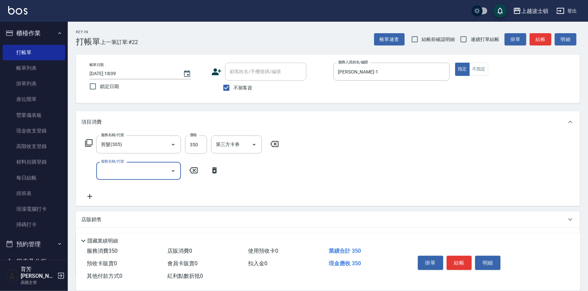
click at [174, 171] on icon "Open" at bounding box center [173, 172] width 3 height 2
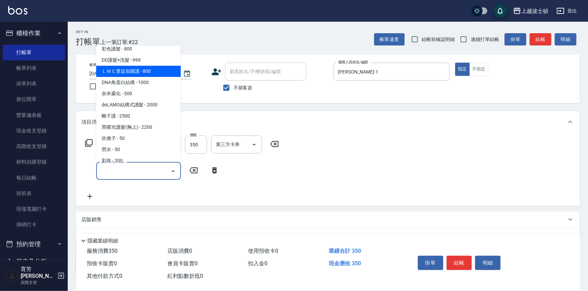
scroll to position [980, 0]
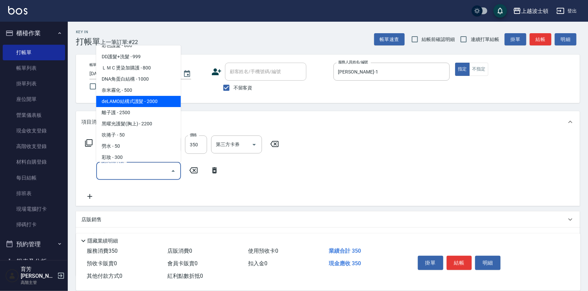
click at [156, 96] on span "deLAMO結構式護髮 - 2000" at bounding box center [138, 101] width 85 height 11
type input "deLAMO結構式護髮(772)"
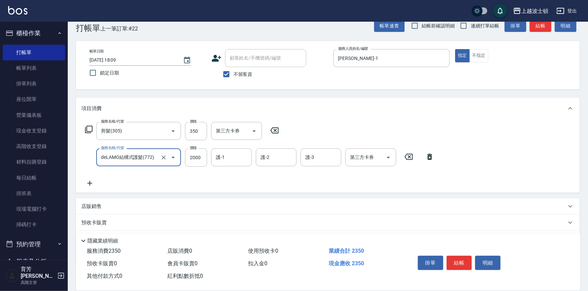
scroll to position [49, 0]
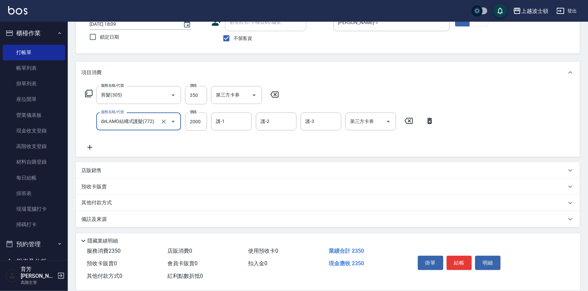
click at [90, 146] on icon at bounding box center [89, 147] width 5 height 5
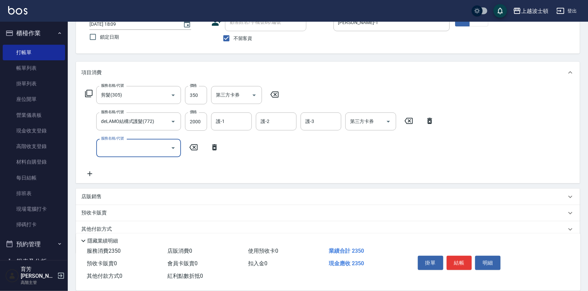
click at [172, 145] on icon "Open" at bounding box center [173, 148] width 8 height 8
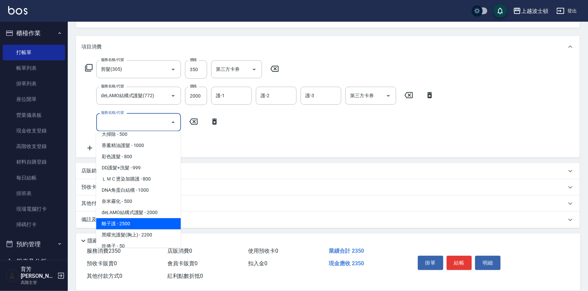
scroll to position [952, 0]
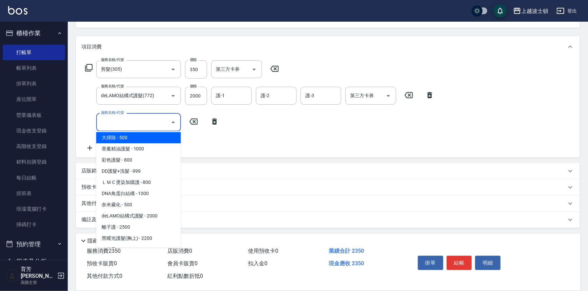
click at [124, 125] on input "服務名稱/代號" at bounding box center [133, 122] width 68 height 12
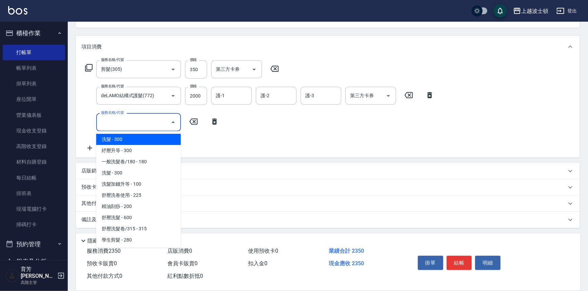
click at [125, 122] on input "服務名稱/代號" at bounding box center [133, 122] width 68 height 12
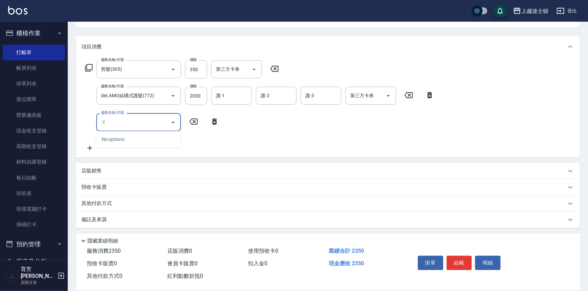
type input "吽"
type input "歐"
click at [129, 124] on input "歐" at bounding box center [133, 122] width 68 height 12
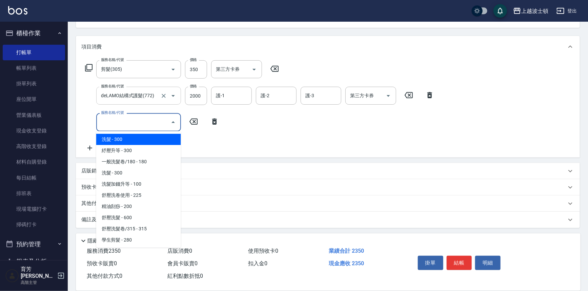
click at [171, 95] on icon "Open" at bounding box center [173, 96] width 8 height 8
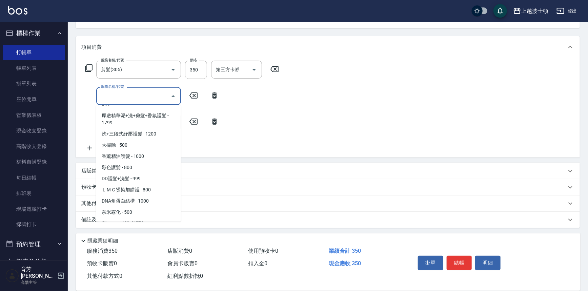
scroll to position [3, 0]
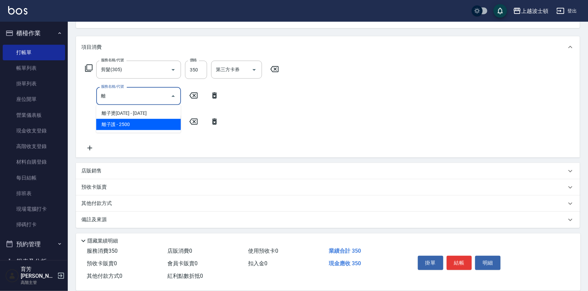
click at [139, 122] on span "離子護 - 2500" at bounding box center [138, 124] width 85 height 11
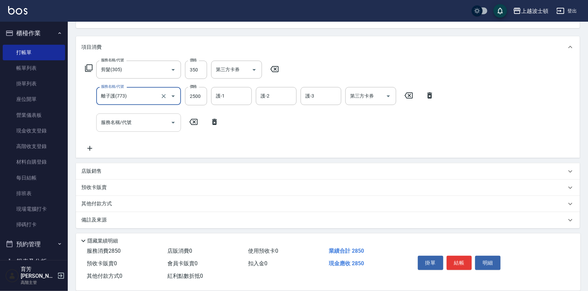
click at [174, 122] on icon "Open" at bounding box center [173, 123] width 8 height 8
type input "離子護(773)"
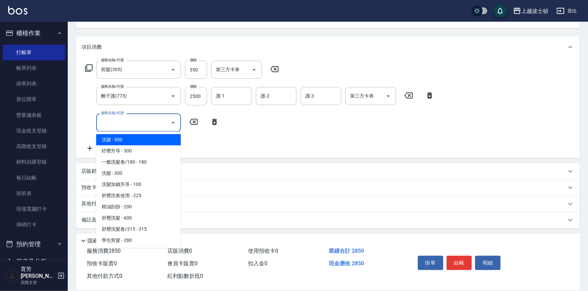
drag, startPoint x: 177, startPoint y: 135, endPoint x: 179, endPoint y: 141, distance: 6.4
click at [179, 141] on ul "洗髮 - 300 紓壓升等 - 300 一般洗髮卷/180 - 180 洗髮 - 300 洗髮加錢升等 - 100 舒壓洗卷使用 - 225 精油刮痧 - 2…" at bounding box center [138, 190] width 85 height 117
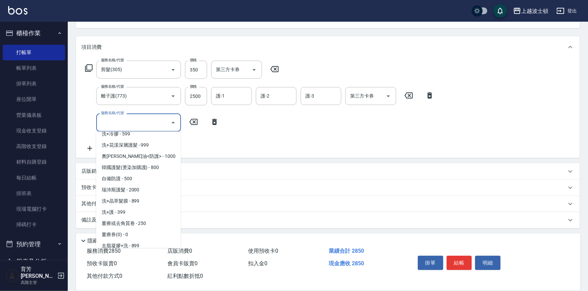
scroll to position [469, 0]
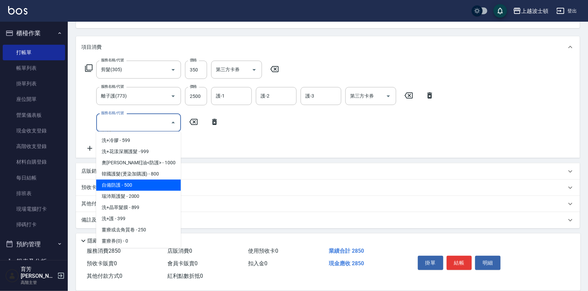
click at [152, 183] on span "自備防護 - 500" at bounding box center [138, 185] width 85 height 11
type input "自備防護(709)"
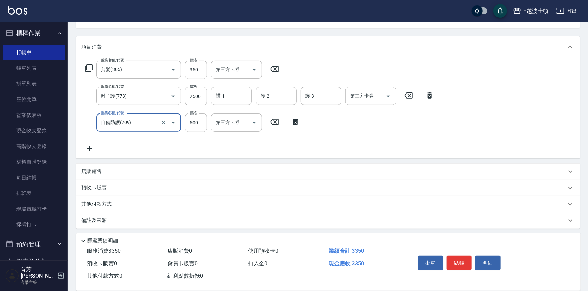
click at [94, 149] on icon at bounding box center [89, 149] width 17 height 8
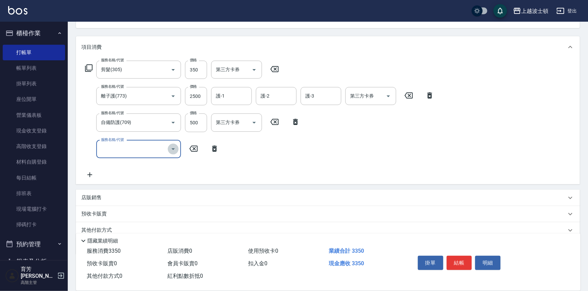
click at [174, 149] on icon "Open" at bounding box center [173, 149] width 3 height 2
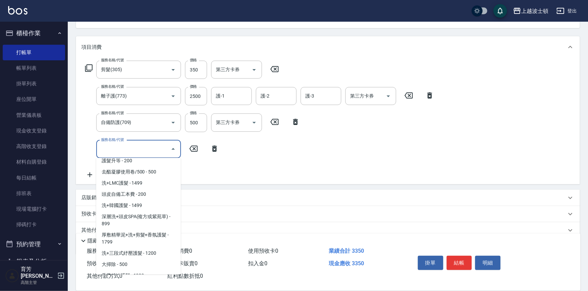
scroll to position [842, 0]
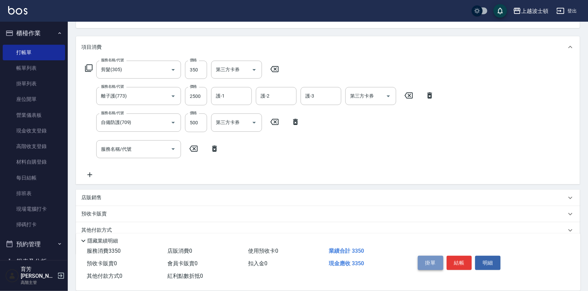
drag, startPoint x: 434, startPoint y: 264, endPoint x: 434, endPoint y: 260, distance: 4.1
click at [434, 263] on button "掛單" at bounding box center [430, 263] width 25 height 14
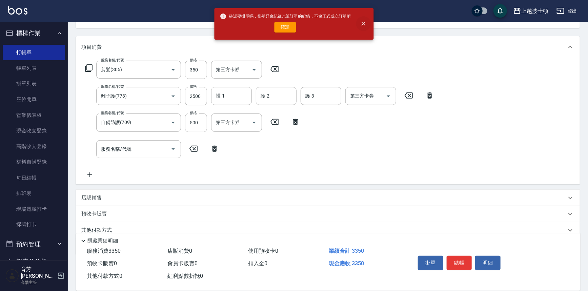
click at [363, 25] on icon "close" at bounding box center [363, 23] width 7 height 7
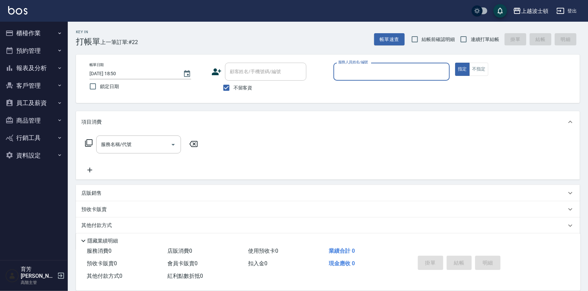
click at [358, 77] on input "服務人員姓名/編號" at bounding box center [392, 72] width 111 height 12
type input "思思-35"
type button "true"
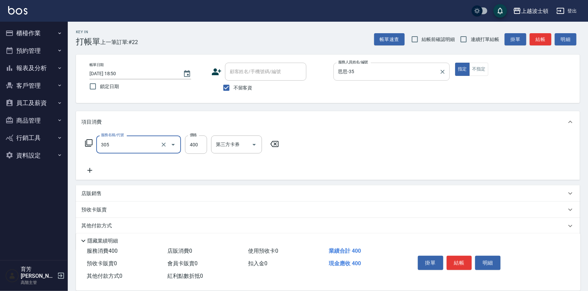
type input "剪髮(305)"
type input "350"
click at [452, 262] on button "結帳" at bounding box center [459, 263] width 25 height 14
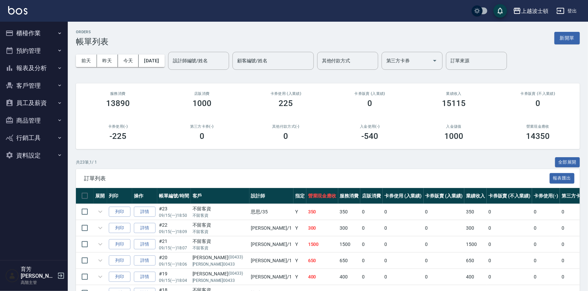
click at [14, 8] on img at bounding box center [17, 10] width 19 height 8
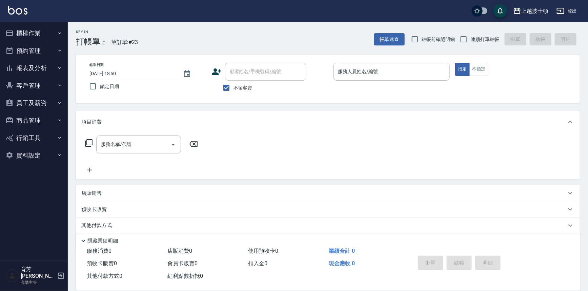
click at [247, 89] on span "不留客資" at bounding box center [243, 87] width 19 height 7
click at [234, 89] on input "不留客資" at bounding box center [226, 88] width 14 height 14
checkbox input "false"
click at [250, 70] on div "顧客姓名/手機號碼/編號 顧客姓名/手機號碼/編號" at bounding box center [265, 72] width 81 height 18
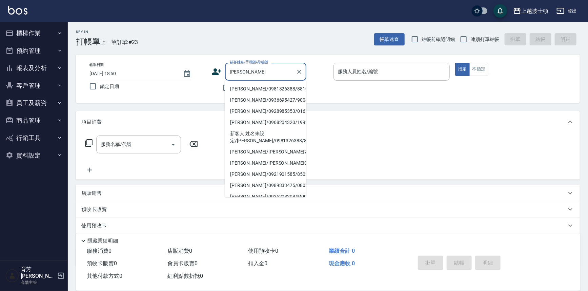
click at [252, 90] on li "李佳蕙/0981326388/881016" at bounding box center [265, 88] width 81 height 11
type input "李佳蕙/0981326388/881016"
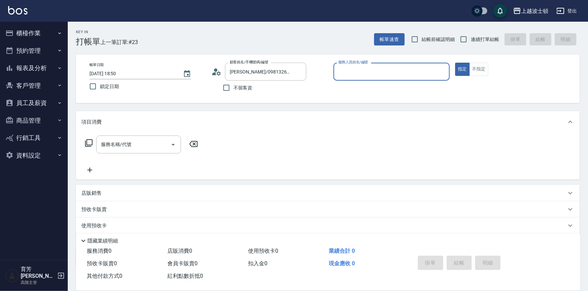
type input "思思-35"
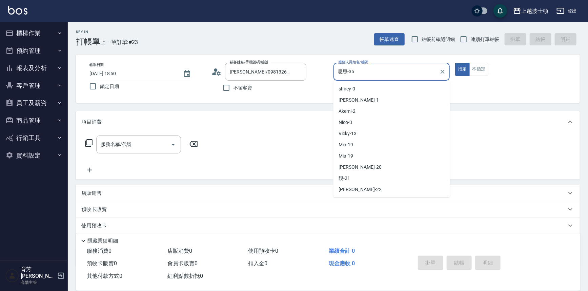
click at [365, 77] on input "思思-35" at bounding box center [387, 72] width 100 height 12
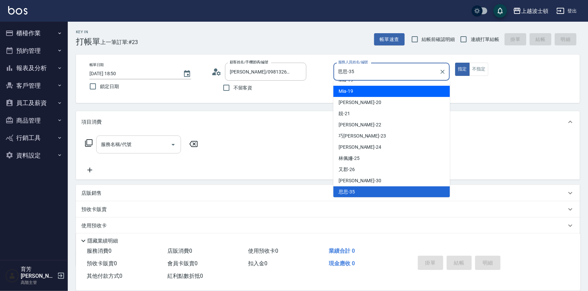
click at [148, 143] on input "服務名稱/代號" at bounding box center [133, 145] width 68 height 12
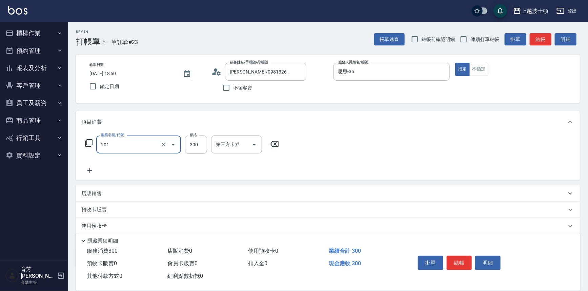
type input "洗髮(201)"
type input "250"
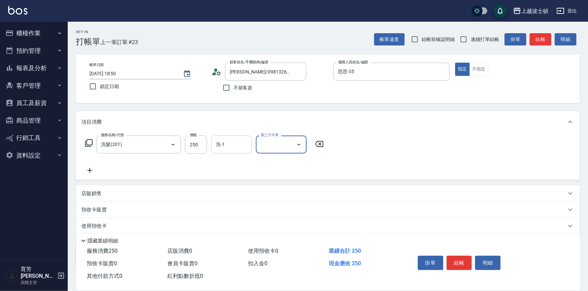
click at [226, 143] on input "洗-1" at bounding box center [231, 145] width 35 height 12
type input "思思-35"
click at [461, 260] on button "結帳" at bounding box center [459, 263] width 25 height 14
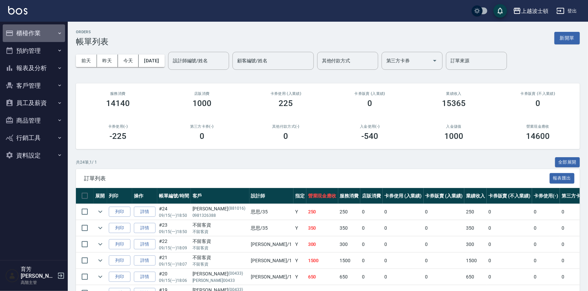
click at [14, 29] on button "櫃檯作業" at bounding box center [34, 33] width 62 height 18
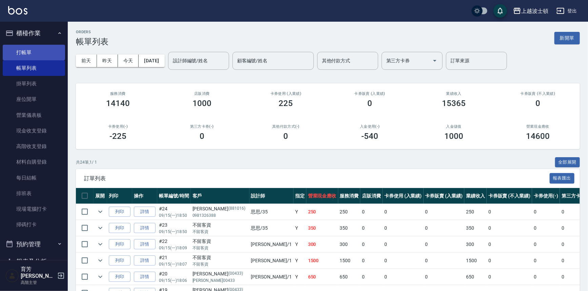
click at [49, 46] on link "打帳單" at bounding box center [34, 53] width 62 height 16
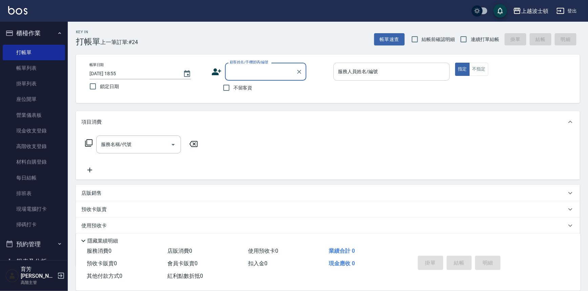
click at [343, 74] on input "服務人員姓名/編號" at bounding box center [392, 72] width 111 height 12
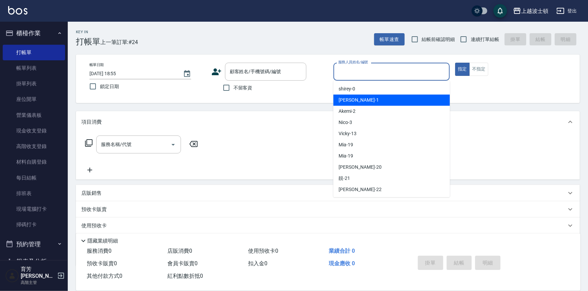
click at [346, 95] on div "[PERSON_NAME] -1" at bounding box center [392, 100] width 117 height 11
type input "[PERSON_NAME]-1"
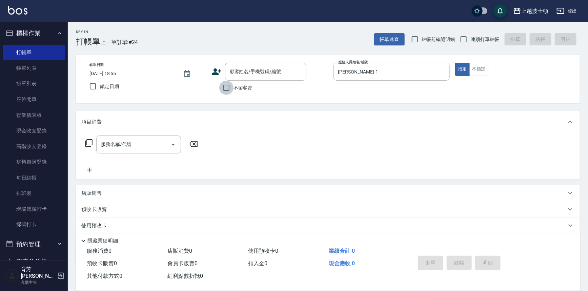
click at [223, 87] on input "不留客資" at bounding box center [226, 88] width 14 height 14
checkbox input "true"
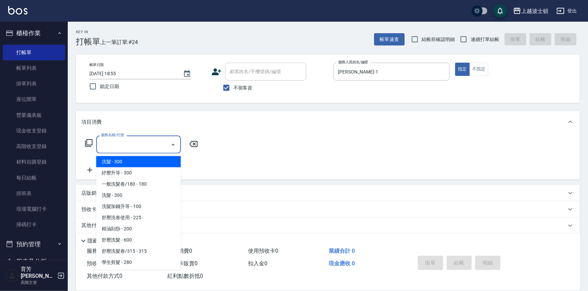
click at [132, 143] on input "服務名稱/代號" at bounding box center [133, 145] width 68 height 12
click at [123, 157] on span "洗髮 - 300" at bounding box center [138, 161] width 85 height 11
type input "洗髮(201)"
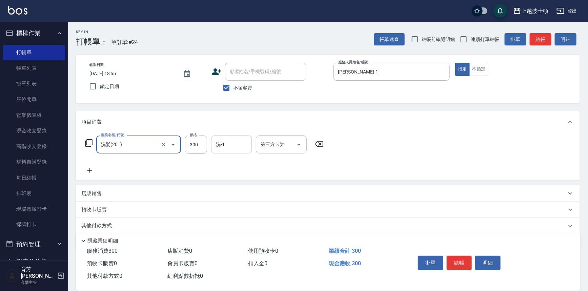
click at [225, 145] on input "洗-1" at bounding box center [231, 145] width 35 height 12
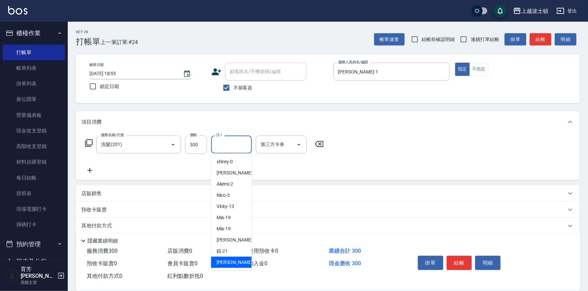
drag, startPoint x: 228, startPoint y: 260, endPoint x: 344, endPoint y: 254, distance: 116.8
click at [230, 260] on span "雅如 -22" at bounding box center [238, 262] width 43 height 7
type input "雅如-22"
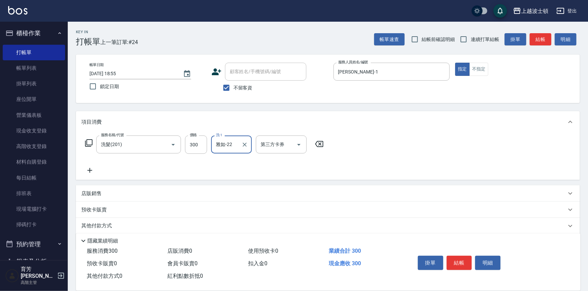
click at [456, 259] on button "結帳" at bounding box center [459, 263] width 25 height 14
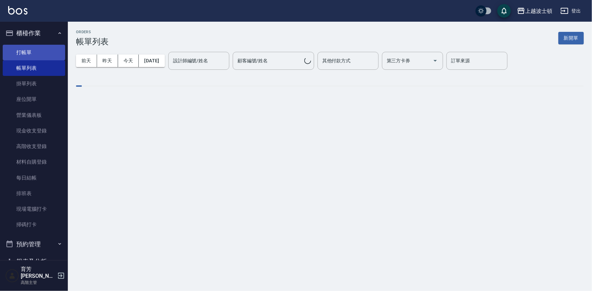
click at [38, 48] on link "打帳單" at bounding box center [34, 53] width 62 height 16
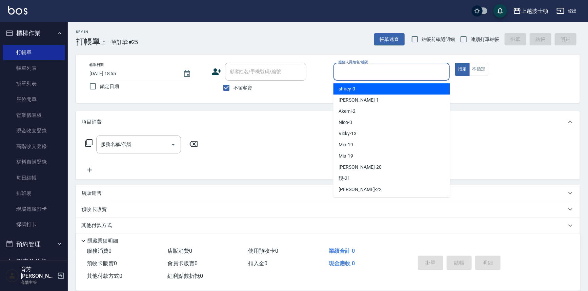
drag, startPoint x: 359, startPoint y: 70, endPoint x: 357, endPoint y: 75, distance: 5.2
click at [359, 74] on input "服務人員姓名/編號" at bounding box center [392, 72] width 111 height 12
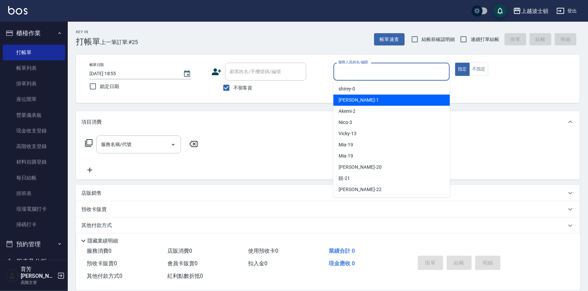
click at [345, 100] on span "[PERSON_NAME] -1" at bounding box center [359, 100] width 40 height 7
type input "[PERSON_NAME]-1"
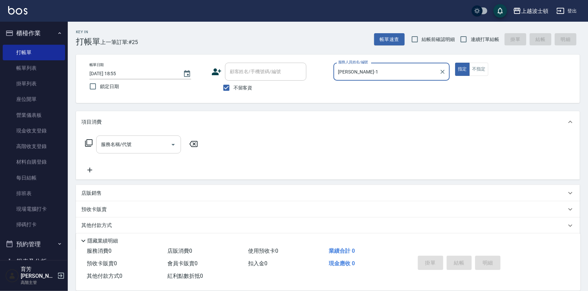
click at [104, 145] on input "服務名稱/代號" at bounding box center [133, 145] width 68 height 12
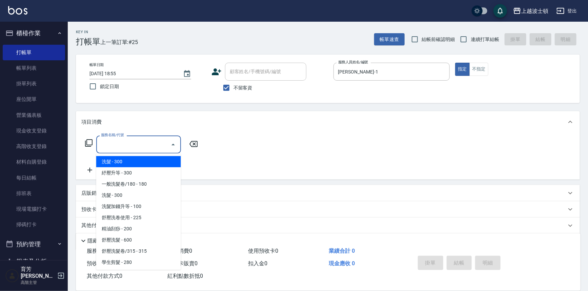
drag, startPoint x: 113, startPoint y: 162, endPoint x: 117, endPoint y: 159, distance: 5.5
click at [114, 162] on span "洗髮 - 300" at bounding box center [138, 161] width 85 height 11
type input "洗髮(201)"
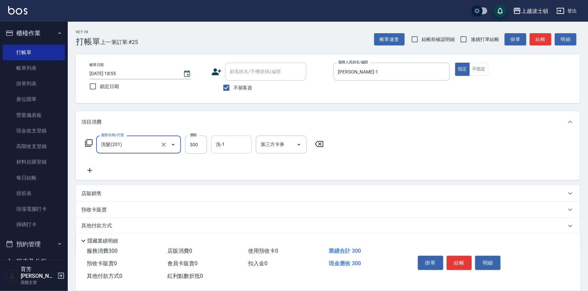
click at [220, 149] on input "洗-1" at bounding box center [231, 145] width 35 height 12
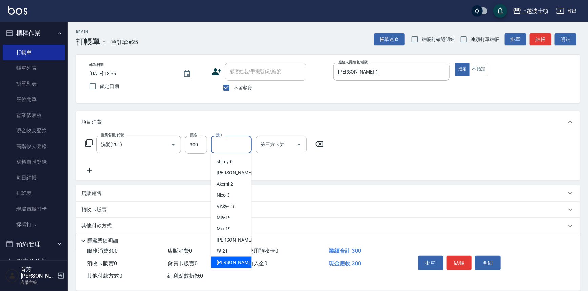
drag, startPoint x: 243, startPoint y: 259, endPoint x: 281, endPoint y: 244, distance: 40.7
click at [245, 258] on div "雅如 -22" at bounding box center [231, 262] width 41 height 11
type input "雅如-22"
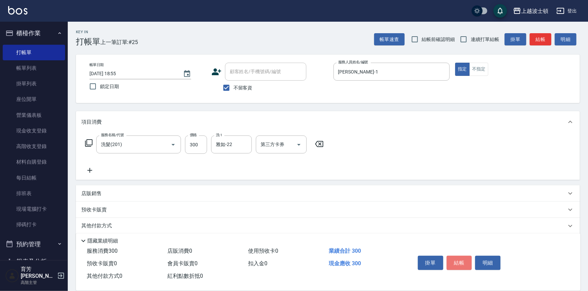
click at [461, 264] on button "結帳" at bounding box center [459, 263] width 25 height 14
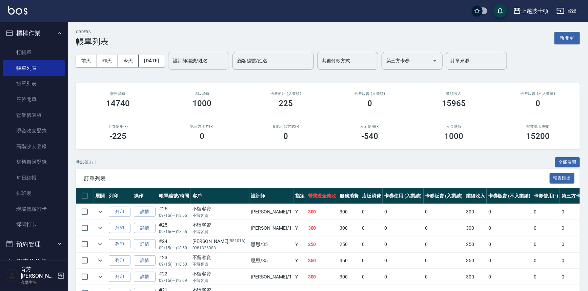
click at [207, 62] on input "設計師編號/姓名" at bounding box center [198, 61] width 55 height 12
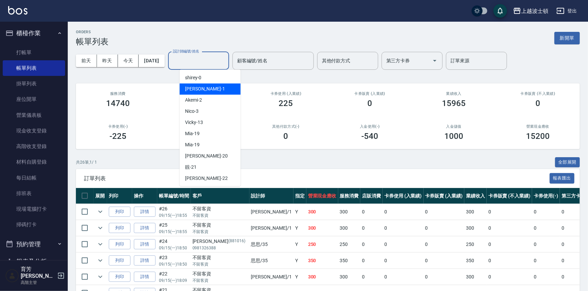
click at [202, 86] on div "[PERSON_NAME] -1" at bounding box center [210, 88] width 61 height 11
type input "[PERSON_NAME]-1"
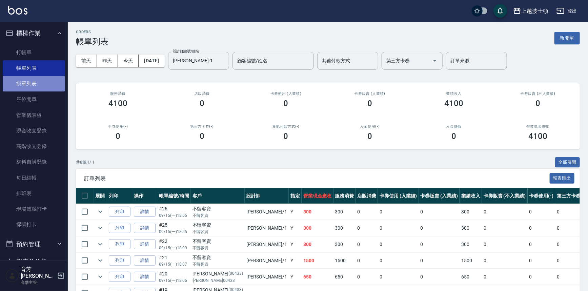
click at [41, 89] on link "掛單列表" at bounding box center [34, 84] width 62 height 16
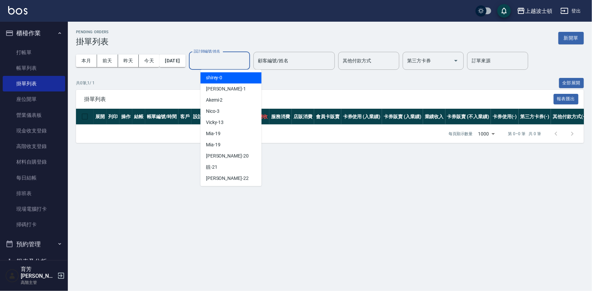
click at [220, 61] on input "設計師編號/姓名" at bounding box center [219, 61] width 55 height 12
click at [217, 86] on span "[PERSON_NAME] -1" at bounding box center [226, 88] width 40 height 7
type input "[PERSON_NAME]-1"
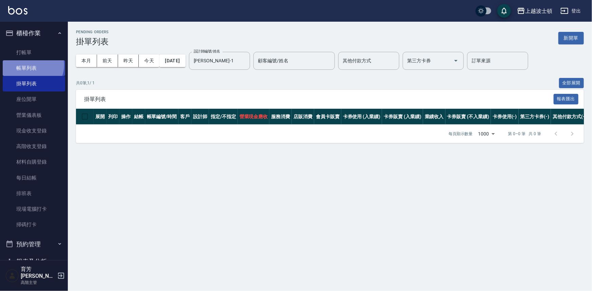
click at [31, 65] on link "帳單列表" at bounding box center [34, 68] width 62 height 16
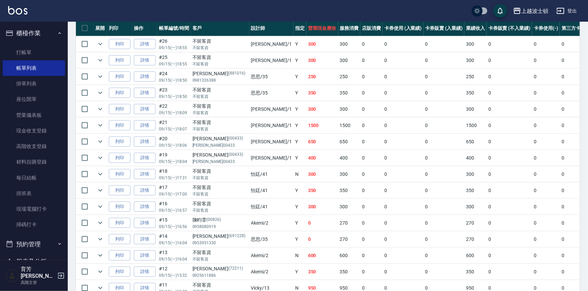
scroll to position [175, 0]
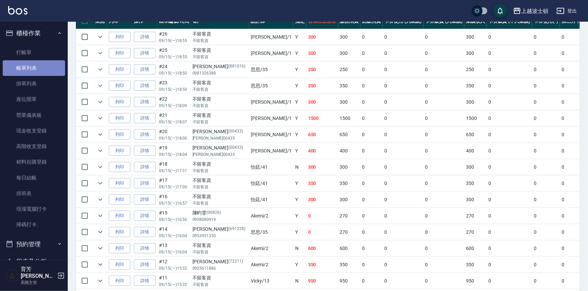
click at [36, 69] on link "帳單列表" at bounding box center [34, 68] width 62 height 16
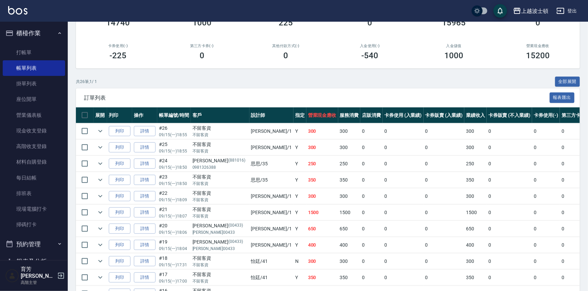
scroll to position [0, 0]
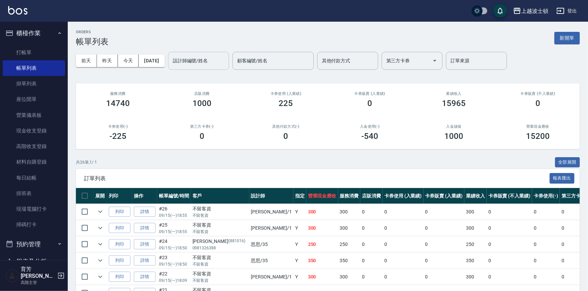
click at [204, 61] on input "設計師編號/姓名" at bounding box center [198, 61] width 55 height 12
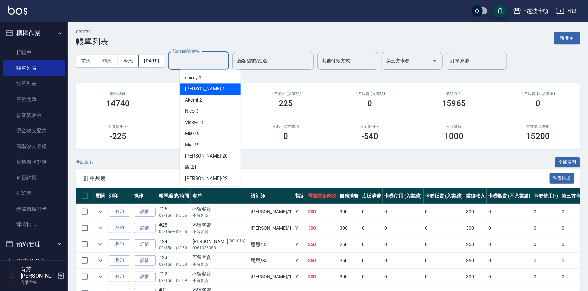
click at [202, 85] on div "[PERSON_NAME] -1" at bounding box center [210, 88] width 61 height 11
type input "[PERSON_NAME]-1"
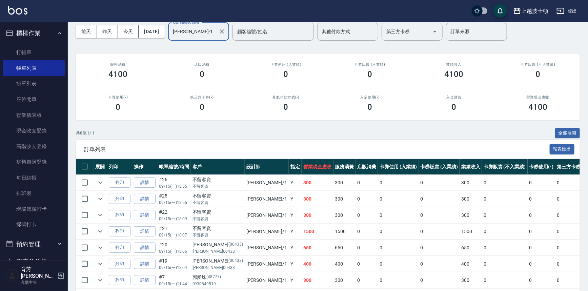
scroll to position [73, 0]
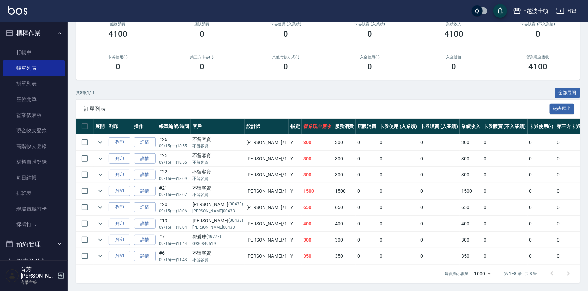
click at [145, 137] on link "詳情" at bounding box center [145, 142] width 22 height 11
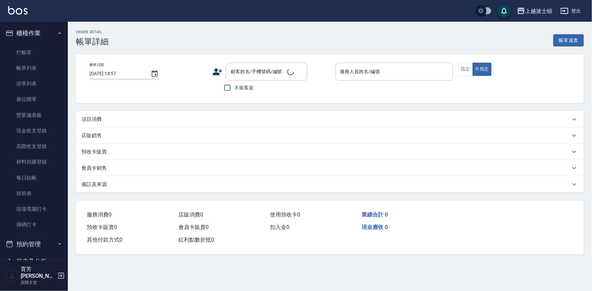
type input "2025/09/15 18:55"
checkbox input "true"
type input "[PERSON_NAME]-1"
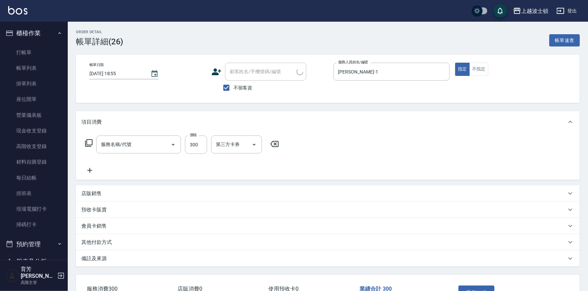
type input "洗髮(201)"
click at [91, 170] on icon at bounding box center [89, 170] width 5 height 5
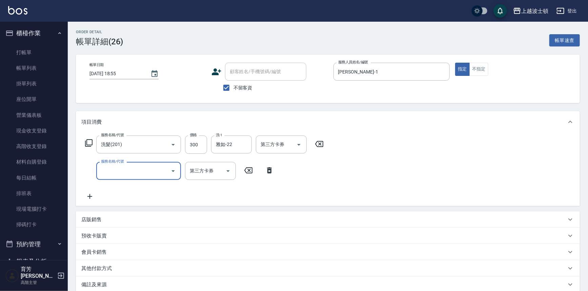
click at [172, 170] on icon "Open" at bounding box center [173, 171] width 8 height 8
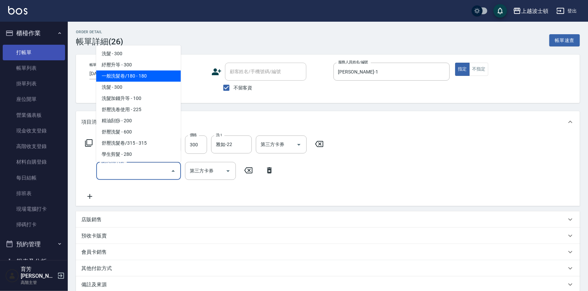
click at [43, 48] on link "打帳單" at bounding box center [34, 53] width 62 height 16
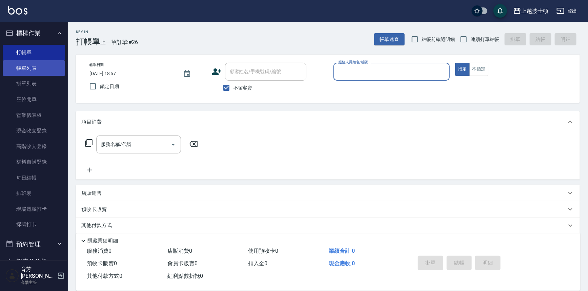
click at [39, 70] on link "帳單列表" at bounding box center [34, 68] width 62 height 16
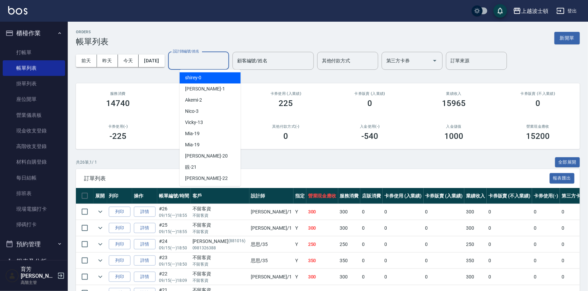
click at [198, 59] on input "設計師編號/姓名" at bounding box center [198, 61] width 55 height 12
click at [188, 92] on span "[PERSON_NAME] -1" at bounding box center [205, 88] width 40 height 7
type input "[PERSON_NAME]-1"
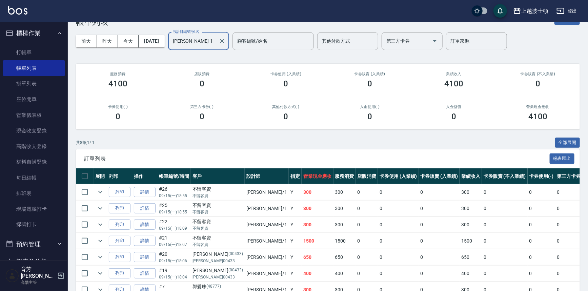
scroll to position [27, 0]
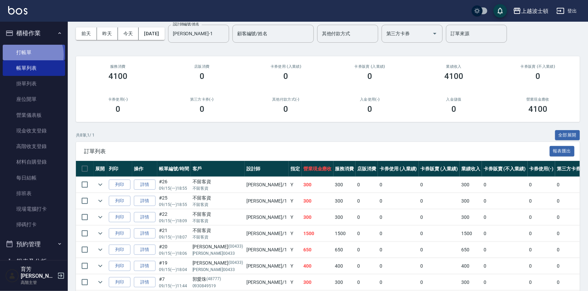
click at [31, 55] on link "打帳單" at bounding box center [34, 53] width 62 height 16
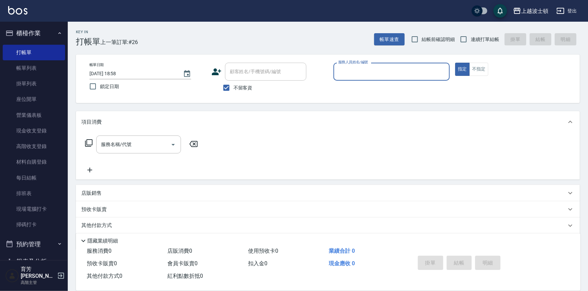
click at [340, 78] on div "服務人員姓名/編號" at bounding box center [392, 72] width 117 height 18
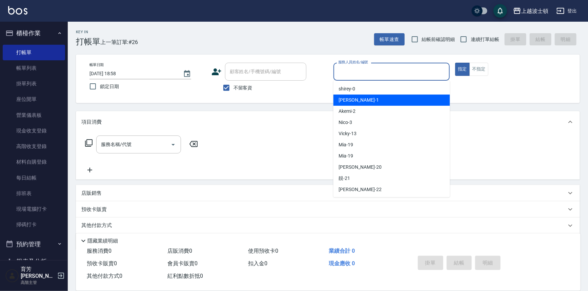
click at [345, 98] on span "[PERSON_NAME] -1" at bounding box center [359, 100] width 40 height 7
type input "[PERSON_NAME]-1"
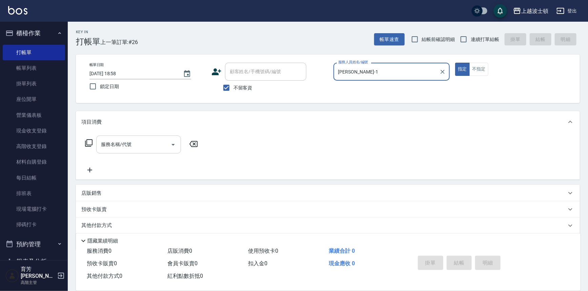
click at [126, 142] on input "服務名稱/代號" at bounding box center [133, 145] width 68 height 12
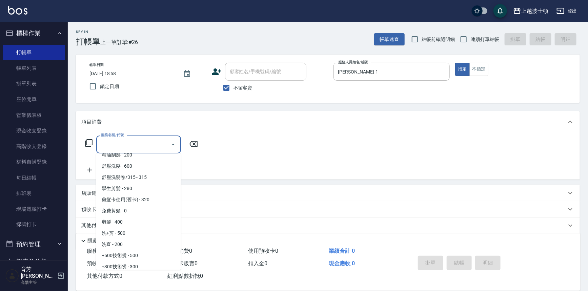
scroll to position [132, 0]
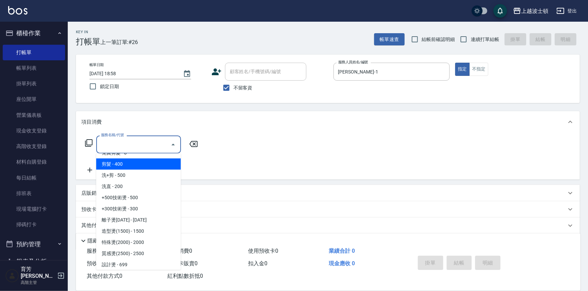
click at [147, 160] on span "剪髮 - 400" at bounding box center [138, 164] width 85 height 11
type input "剪髮(305)"
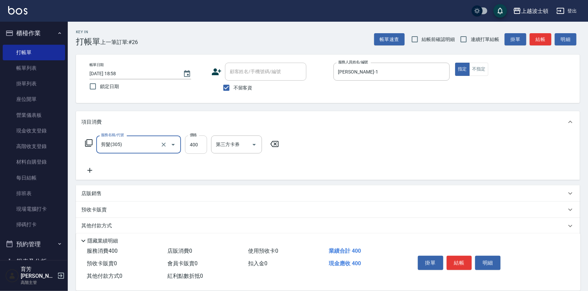
click at [196, 145] on input "400" at bounding box center [196, 145] width 22 height 18
type input "350"
click at [90, 171] on icon at bounding box center [89, 170] width 5 height 5
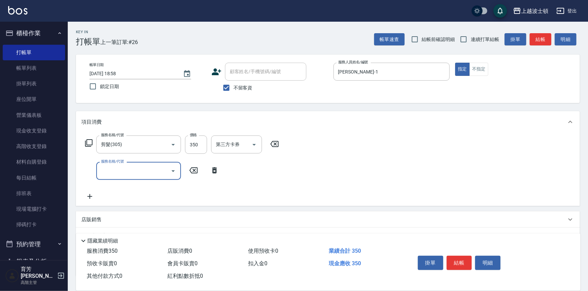
click at [115, 169] on input "服務名稱/代號" at bounding box center [133, 171] width 68 height 12
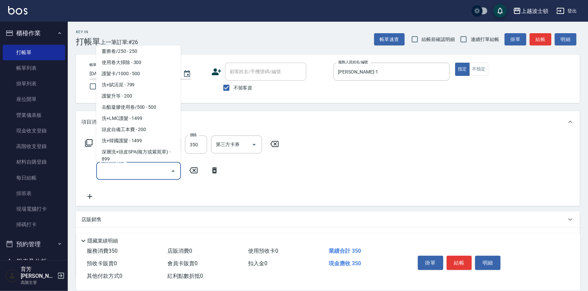
scroll to position [807, 0]
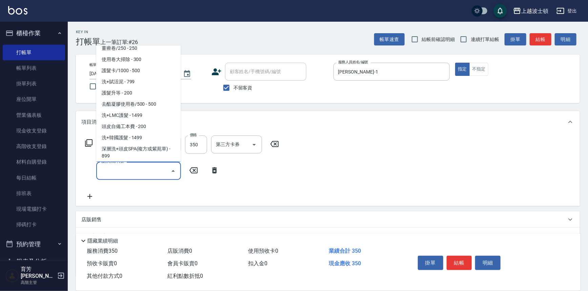
click at [125, 162] on div "服務名稱/代號" at bounding box center [138, 171] width 85 height 18
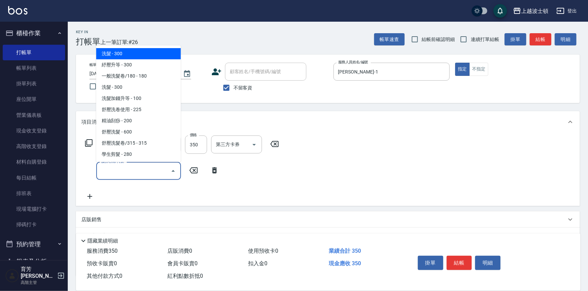
drag, startPoint x: 119, startPoint y: 172, endPoint x: 103, endPoint y: 176, distance: 17.0
click at [119, 173] on input "服務名稱/代號" at bounding box center [133, 171] width 68 height 12
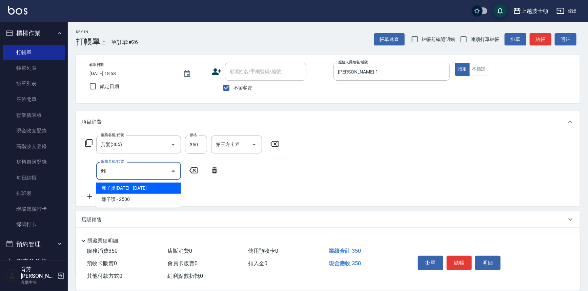
click at [112, 200] on span "離子護 - 2500" at bounding box center [138, 199] width 85 height 11
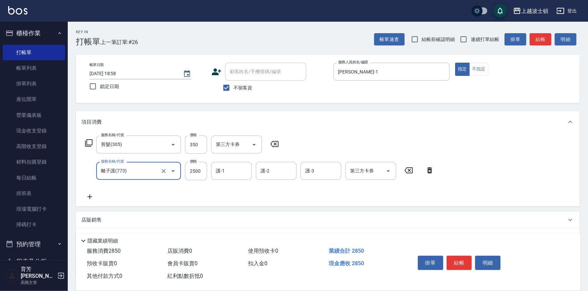
type input "離子護(773)"
click at [86, 196] on icon at bounding box center [89, 197] width 17 height 8
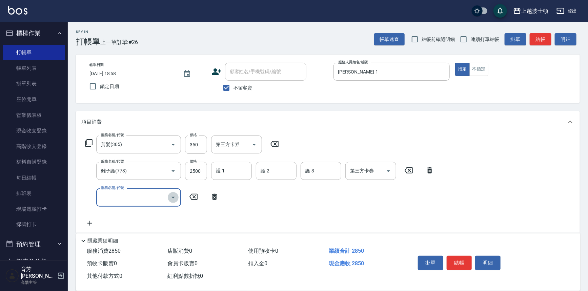
drag, startPoint x: 174, startPoint y: 198, endPoint x: 173, endPoint y: 193, distance: 5.9
click at [174, 198] on icon "Open" at bounding box center [173, 198] width 8 height 8
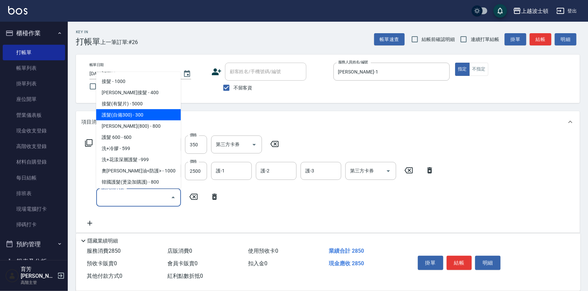
scroll to position [460, 0]
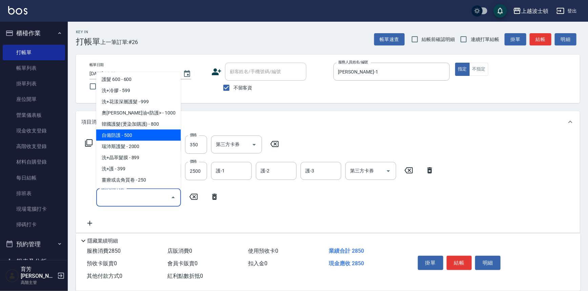
click at [157, 137] on span "自備防護 - 500" at bounding box center [138, 135] width 85 height 11
type input "自備防護(709)"
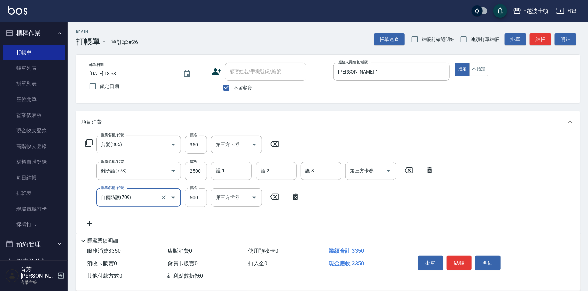
click at [90, 221] on icon at bounding box center [89, 224] width 17 height 8
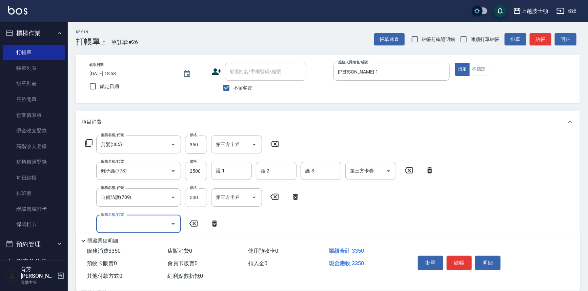
click at [172, 223] on icon "Open" at bounding box center [173, 224] width 8 height 8
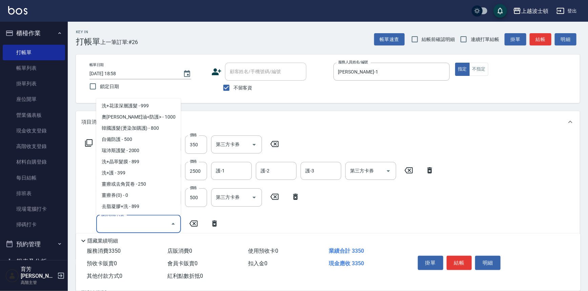
scroll to position [466, 0]
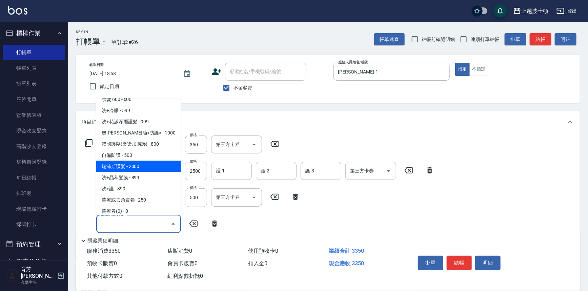
click at [160, 163] on span "瑞沛斯護髮 - 2000" at bounding box center [138, 166] width 85 height 11
type input "瑞沛斯護髮(711)"
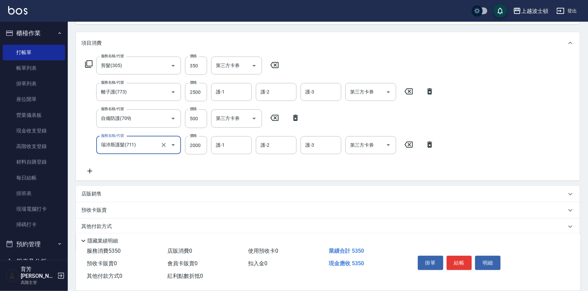
scroll to position [80, 0]
click at [91, 169] on icon at bounding box center [89, 170] width 17 height 8
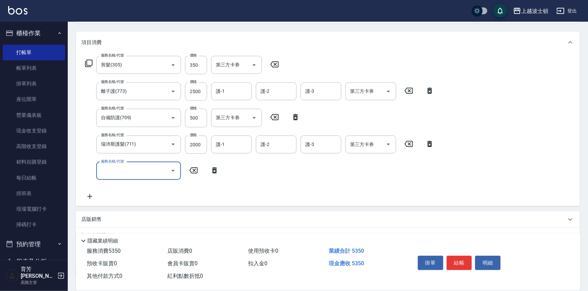
click at [175, 170] on icon "Open" at bounding box center [173, 171] width 3 height 2
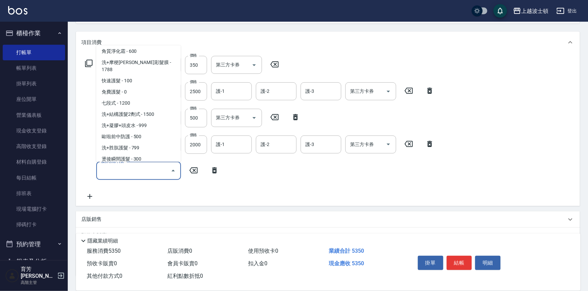
scroll to position [675, 0]
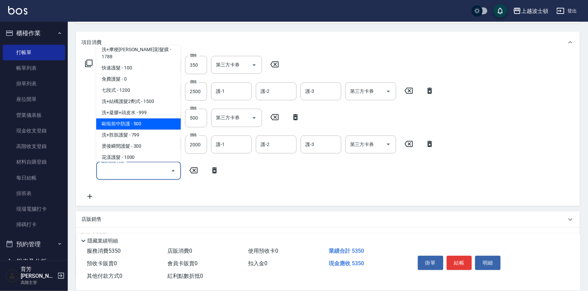
click at [149, 122] on ul "洗髮 - 300 紓壓升等 - 300 一般洗髮卷/180 - 180 洗髮 - 300 洗髮加錢升等 - 100 舒壓洗卷使用 - 225 精油刮痧 - 2…" at bounding box center [138, 103] width 85 height 117
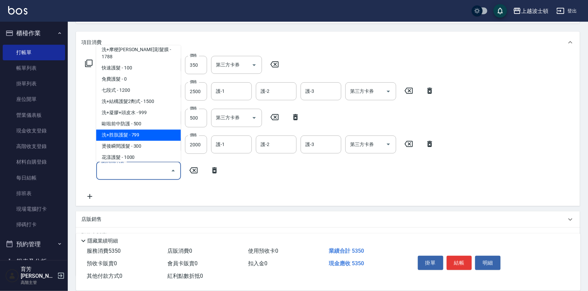
click at [150, 130] on span "洗+胜肽護髮 - 799" at bounding box center [138, 135] width 85 height 11
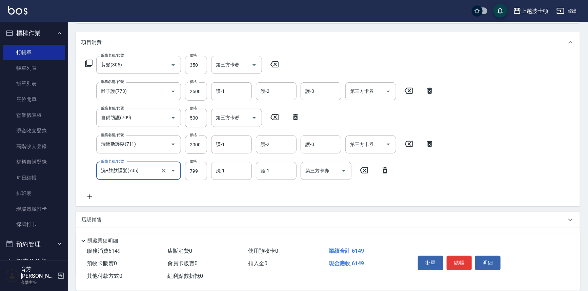
click at [173, 173] on icon "Open" at bounding box center [173, 171] width 8 height 8
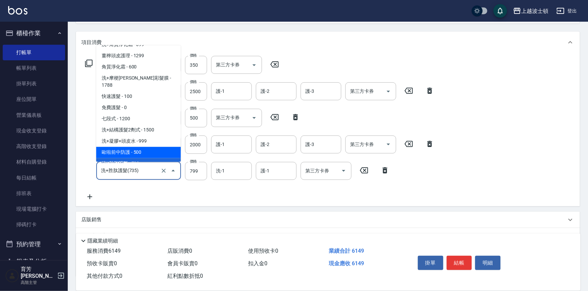
click at [170, 147] on span "歐啦前中防護 - 500" at bounding box center [138, 152] width 85 height 11
type input "歐啦前中防護(733)"
type input "500"
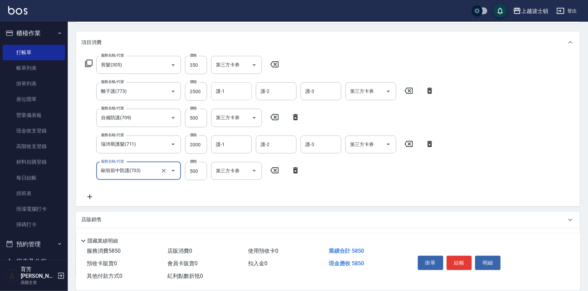
click at [225, 92] on input "護-1" at bounding box center [231, 91] width 35 height 12
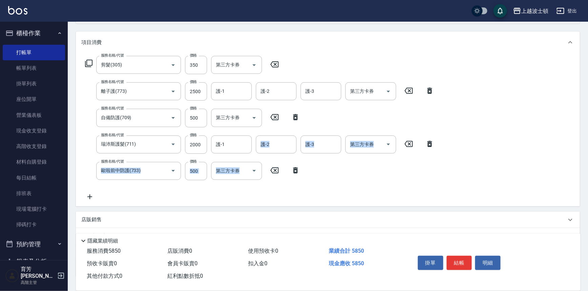
drag, startPoint x: 253, startPoint y: 138, endPoint x: 251, endPoint y: 161, distance: 22.5
click at [251, 161] on div "服務名稱/代號 剪髮(305) 服務名稱/代號 價格 350 價格 第三方卡券 第三方卡券 服務名稱/代號 離子護(773) 服務名稱/代號 價格 2500 …" at bounding box center [259, 128] width 357 height 145
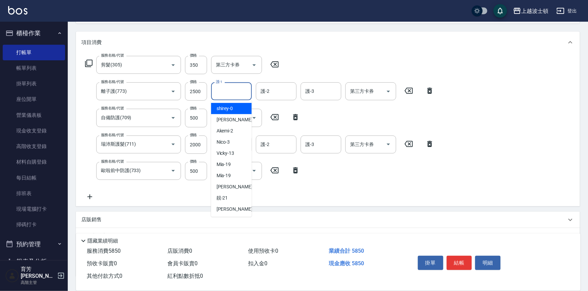
click at [224, 87] on input "護-1" at bounding box center [231, 91] width 35 height 12
click at [226, 189] on span "燕如 -20" at bounding box center [238, 186] width 43 height 7
click at [227, 92] on input "燕如-20" at bounding box center [226, 91] width 24 height 12
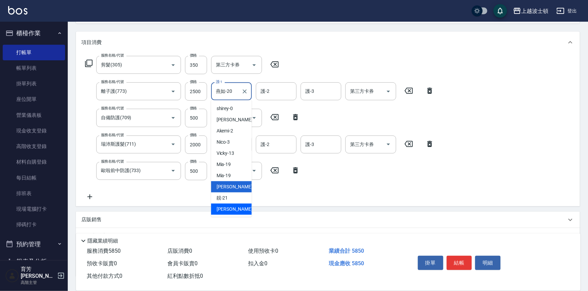
click at [225, 209] on span "雅如 -22" at bounding box center [238, 209] width 43 height 7
type input "雅如-22"
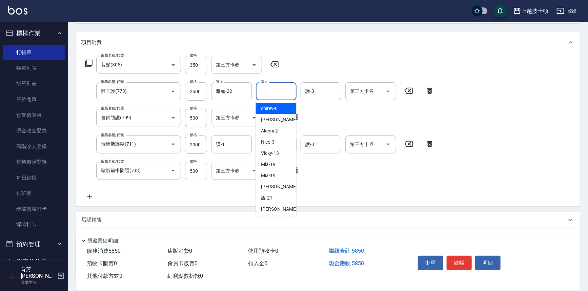
click at [274, 91] on input "護-2" at bounding box center [276, 91] width 35 height 12
click at [281, 206] on div "雅如 -22" at bounding box center [276, 209] width 41 height 11
type input "雅如-22"
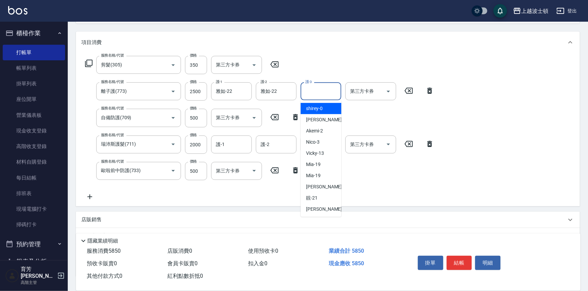
click at [316, 89] on input "護-3" at bounding box center [321, 91] width 35 height 12
click at [318, 121] on span "[PERSON_NAME] -1" at bounding box center [326, 119] width 40 height 7
type input "[PERSON_NAME]-1"
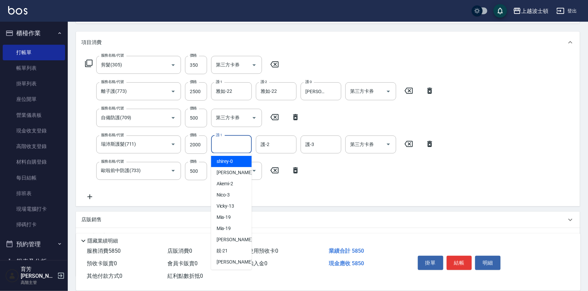
click at [234, 146] on input "護-1" at bounding box center [231, 145] width 35 height 12
click at [234, 173] on div "[PERSON_NAME] -1" at bounding box center [231, 172] width 41 height 11
type input "[PERSON_NAME]-1"
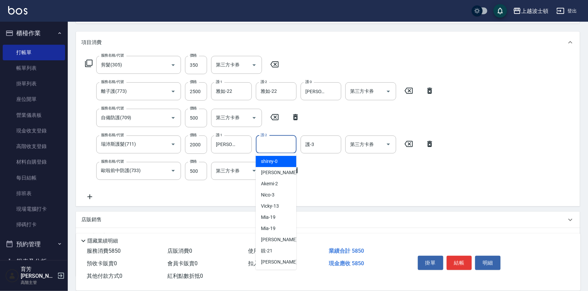
click at [273, 142] on input "護-2" at bounding box center [276, 145] width 35 height 12
drag, startPoint x: 277, startPoint y: 170, endPoint x: 308, endPoint y: 158, distance: 32.7
click at [278, 170] on div "[PERSON_NAME] -1" at bounding box center [276, 172] width 41 height 11
type input "[PERSON_NAME]-1"
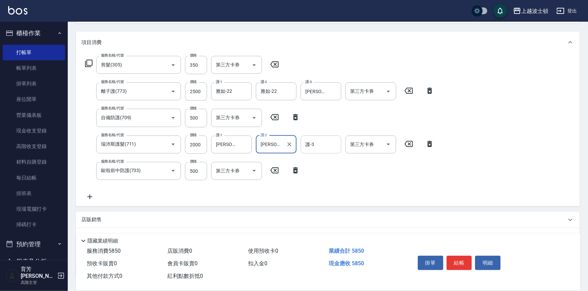
click at [316, 141] on input "護-3" at bounding box center [321, 145] width 35 height 12
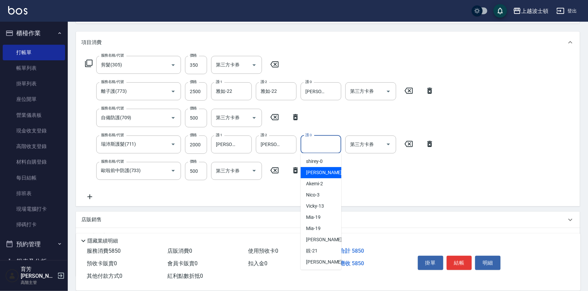
click at [314, 169] on span "[PERSON_NAME] -1" at bounding box center [326, 172] width 40 height 7
type input "[PERSON_NAME]-1"
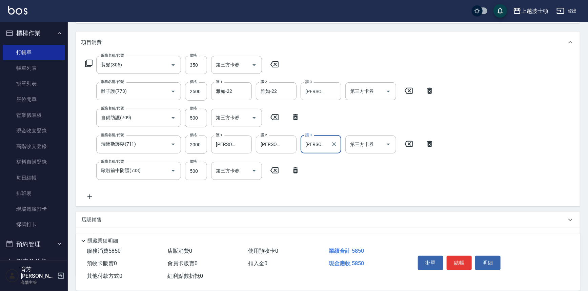
scroll to position [129, 0]
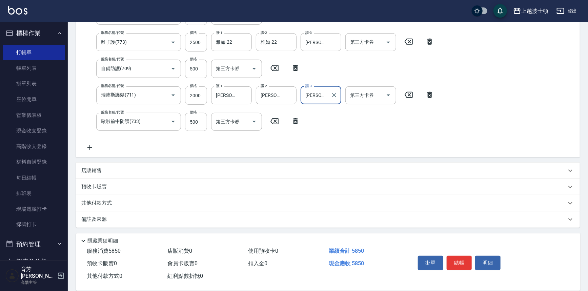
click at [93, 166] on div "店販銷售" at bounding box center [328, 171] width 504 height 16
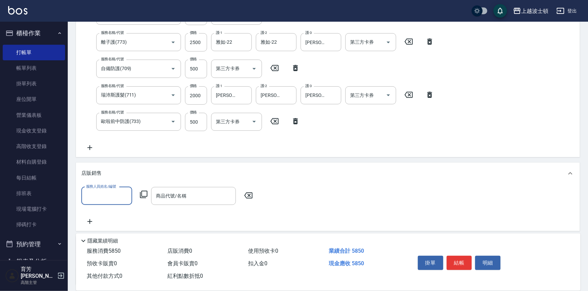
scroll to position [0, 0]
click at [95, 187] on label "服務人員姓名/編號" at bounding box center [101, 186] width 30 height 5
click at [95, 190] on input "服務人員姓名/編號" at bounding box center [106, 196] width 45 height 12
click at [105, 193] on input "服務人員姓名/編號" at bounding box center [106, 196] width 45 height 12
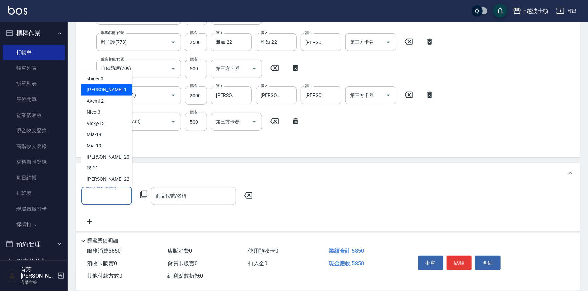
click at [106, 91] on div "[PERSON_NAME] -1" at bounding box center [106, 89] width 51 height 11
type input "[PERSON_NAME]-1"
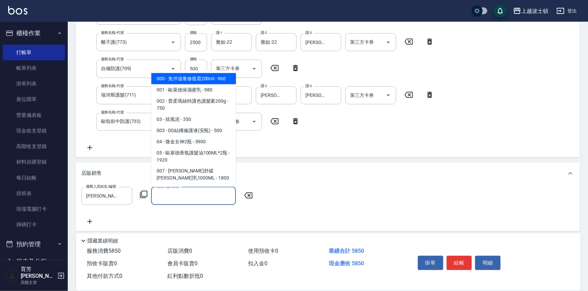
click at [170, 197] on input "商品代號/名稱" at bounding box center [193, 196] width 79 height 12
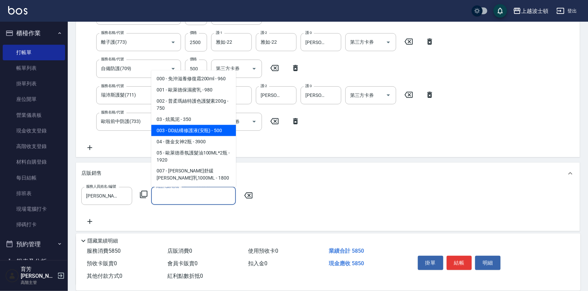
click at [168, 195] on input "商品代號/名稱" at bounding box center [193, 196] width 79 height 12
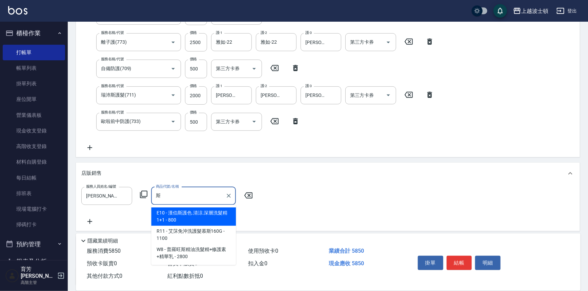
type input "絲"
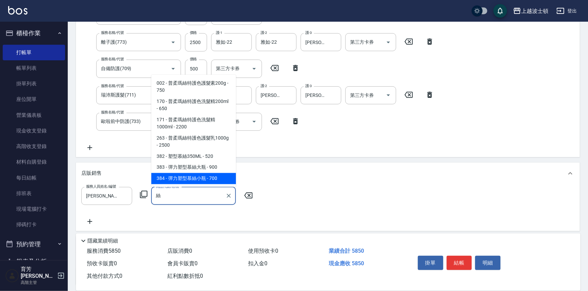
click at [173, 199] on input "絲" at bounding box center [188, 196] width 68 height 12
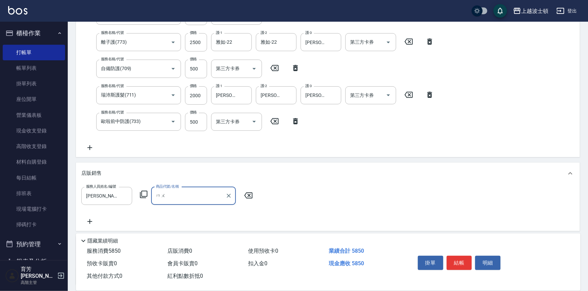
type input "木"
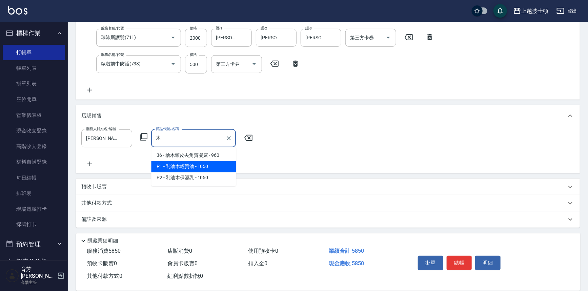
scroll to position [125, 0]
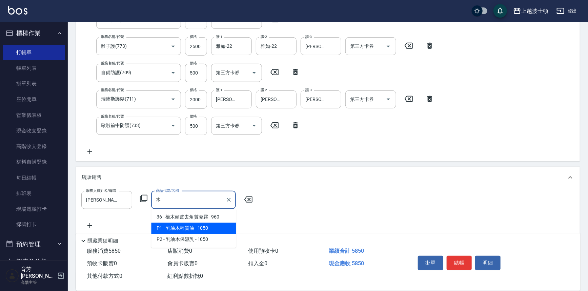
click at [169, 201] on input "木" at bounding box center [188, 200] width 68 height 12
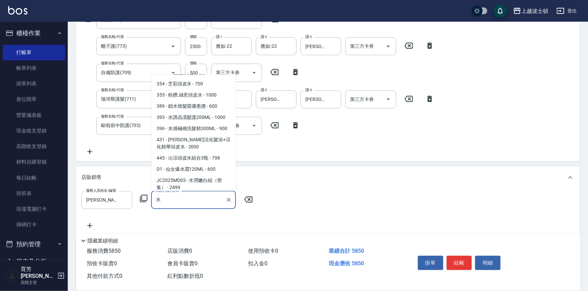
scroll to position [135, 0]
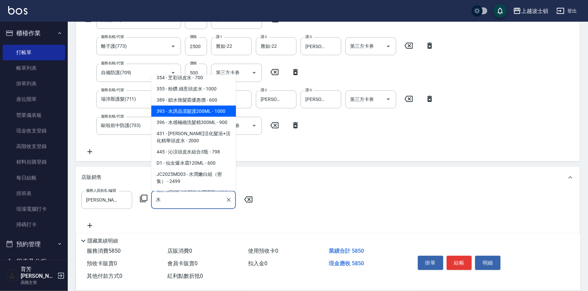
click at [214, 117] on span "393 - 水誘晶漾髮護200ML - 1000" at bounding box center [193, 111] width 85 height 11
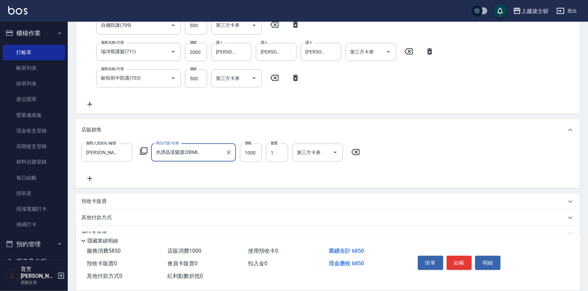
scroll to position [186, 0]
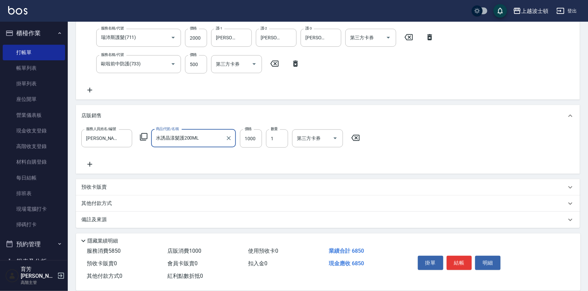
type input "水誘晶漾髮護200ML"
click at [90, 161] on icon at bounding box center [89, 164] width 17 height 8
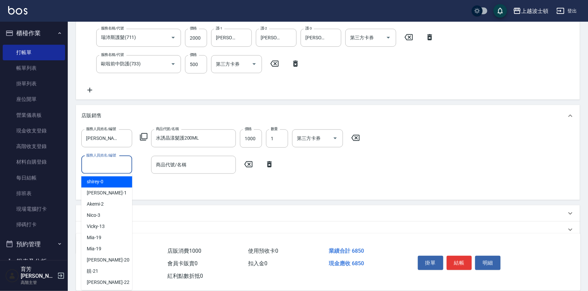
click at [106, 167] on input "服務人員姓名/編號" at bounding box center [106, 165] width 45 height 12
click at [102, 194] on div "[PERSON_NAME] -1" at bounding box center [106, 193] width 51 height 11
type input "[PERSON_NAME]-1"
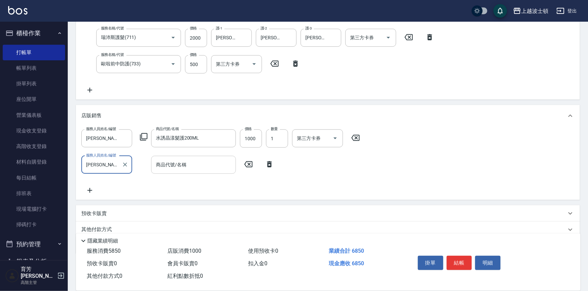
click at [223, 162] on input "商品代號/名稱" at bounding box center [193, 165] width 79 height 12
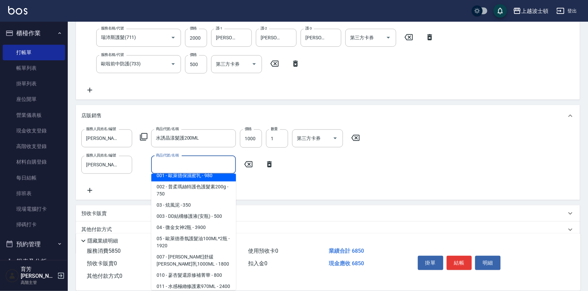
scroll to position [0, 0]
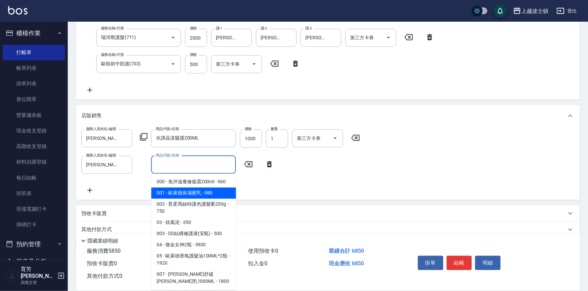
click at [190, 162] on input "商品代號/名稱" at bounding box center [193, 165] width 79 height 12
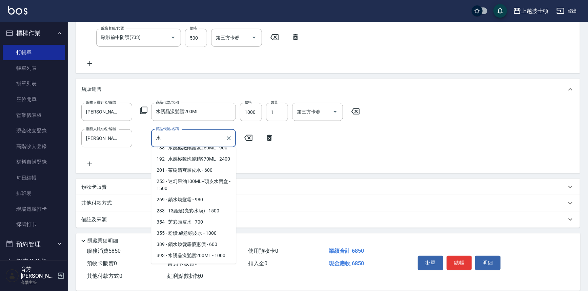
type input "水"
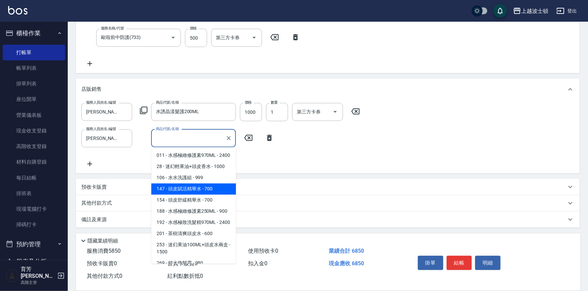
drag, startPoint x: 233, startPoint y: 170, endPoint x: 245, endPoint y: 216, distance: 47.1
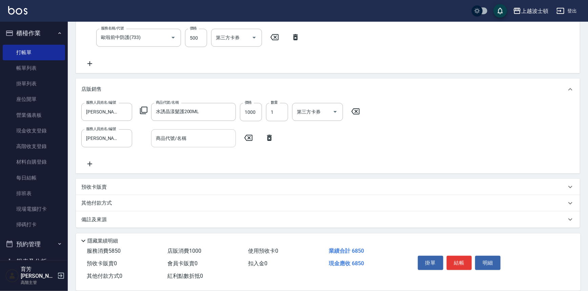
drag, startPoint x: 245, startPoint y: 216, endPoint x: 201, endPoint y: 141, distance: 86.7
click at [201, 141] on input "商品代號/名稱" at bounding box center [193, 139] width 79 height 12
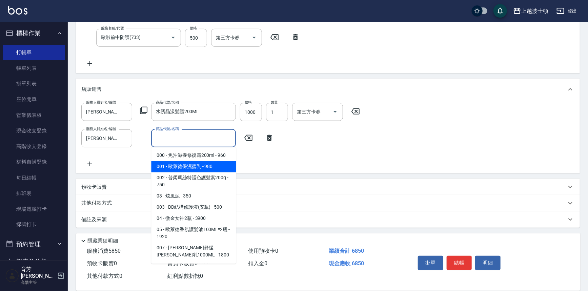
scroll to position [35, 0]
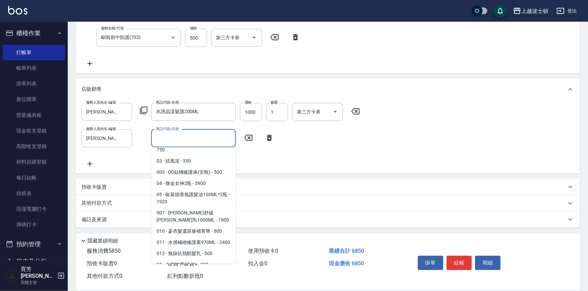
click at [209, 137] on input "商品代號/名稱" at bounding box center [193, 139] width 79 height 12
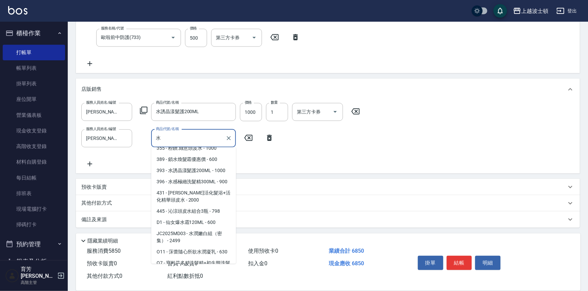
scroll to position [146, 0]
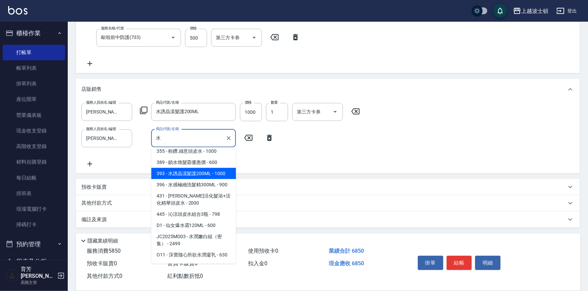
click at [220, 179] on span "393 - 水誘晶漾髮護200ML - 1000" at bounding box center [193, 173] width 85 height 11
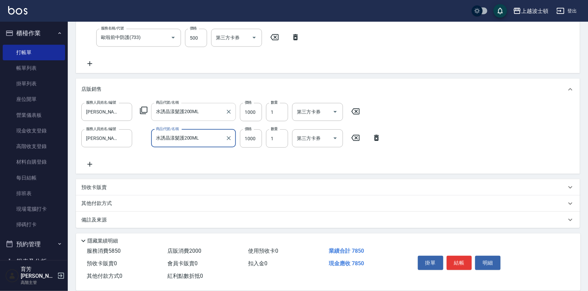
click at [226, 113] on icon "Clear" at bounding box center [228, 111] width 7 height 7
type input "水誘晶漾髮護200ML"
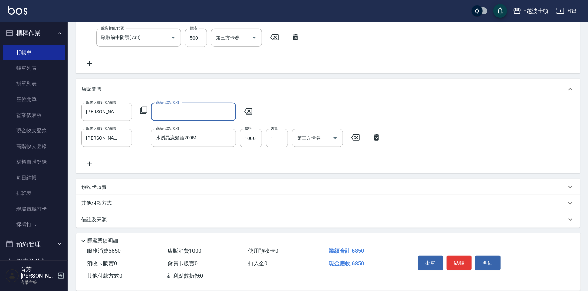
click at [220, 116] on input "商品代號/名稱" at bounding box center [193, 112] width 79 height 12
click at [211, 112] on input "商品代號/名稱" at bounding box center [193, 112] width 79 height 12
type input "水"
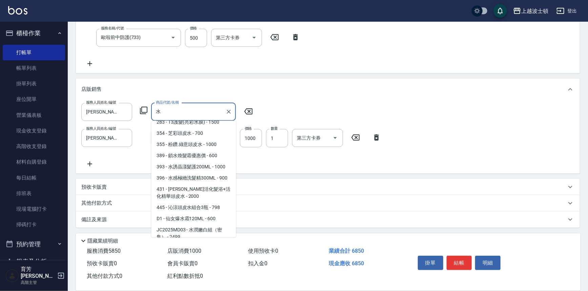
scroll to position [129, 0]
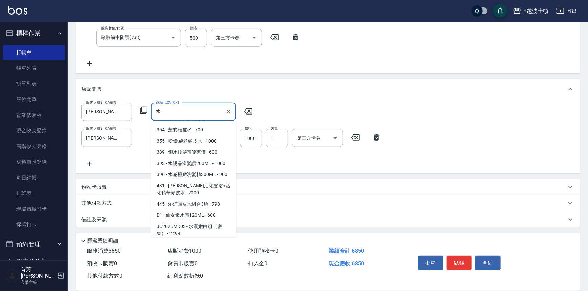
click at [205, 111] on input "水" at bounding box center [188, 112] width 68 height 12
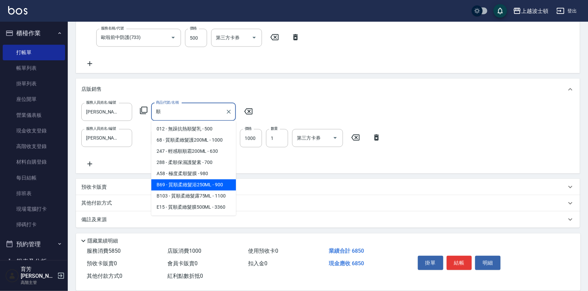
click at [220, 187] on span "B69 - 質順柔緻髮浴250ML - 900" at bounding box center [193, 185] width 85 height 11
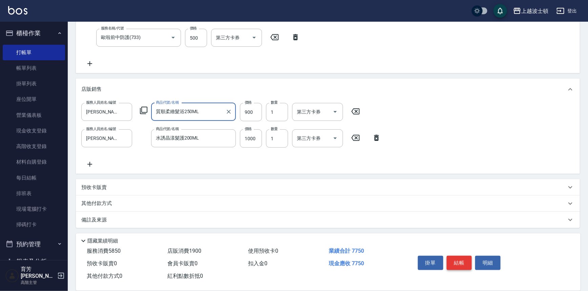
type input "質順柔緻髮浴250ML"
click at [463, 259] on button "結帳" at bounding box center [459, 263] width 25 height 14
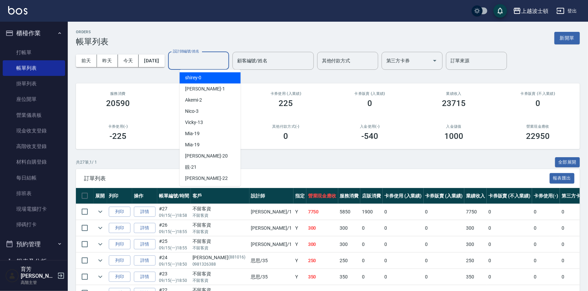
click at [198, 60] on input "設計師編號/姓名" at bounding box center [198, 61] width 55 height 12
click at [206, 84] on div "[PERSON_NAME] -1" at bounding box center [210, 88] width 61 height 11
type input "[PERSON_NAME]-1"
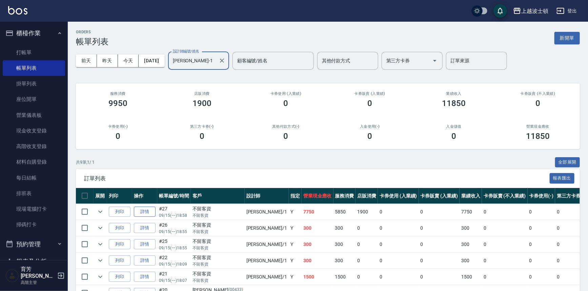
click at [142, 211] on link "詳情" at bounding box center [145, 212] width 22 height 11
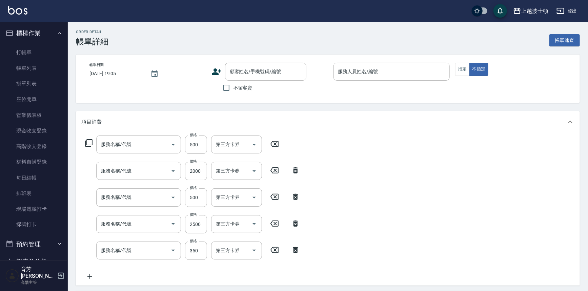
type input "2025/09/15 18:58"
checkbox input "true"
type input "[PERSON_NAME]-1"
type input "歐啦前中防護(733)"
type input "瑞沛斯護髮(711)"
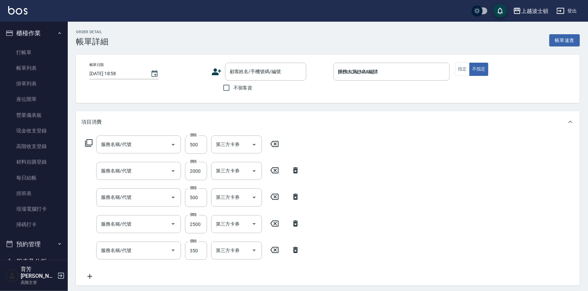
type input "自備防護(709)"
type input "離子護(773)"
type input "剪髮(305)"
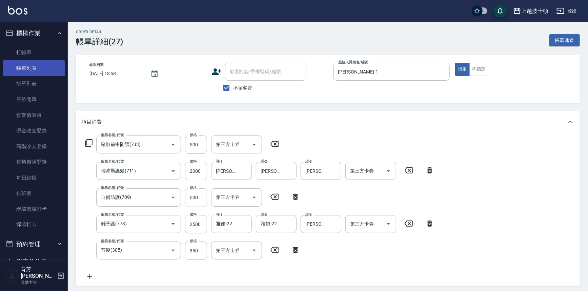
click at [32, 66] on link "帳單列表" at bounding box center [34, 68] width 62 height 16
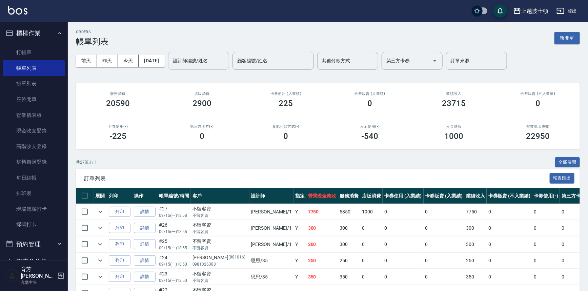
click at [210, 61] on input "設計師編號/姓名" at bounding box center [198, 61] width 55 height 12
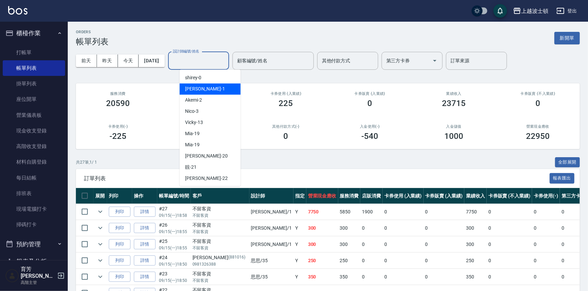
click at [211, 88] on div "[PERSON_NAME] -1" at bounding box center [210, 88] width 61 height 11
type input "[PERSON_NAME]-1"
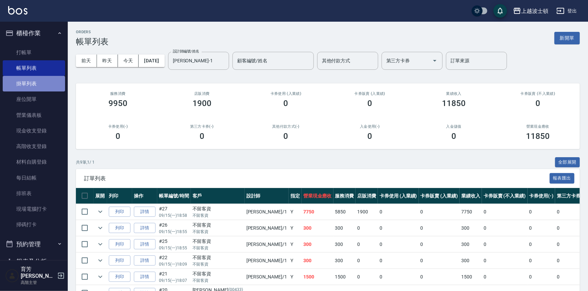
click at [40, 82] on link "掛單列表" at bounding box center [34, 84] width 62 height 16
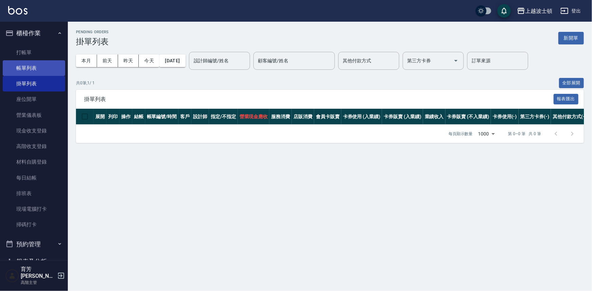
click at [41, 67] on link "帳單列表" at bounding box center [34, 68] width 62 height 16
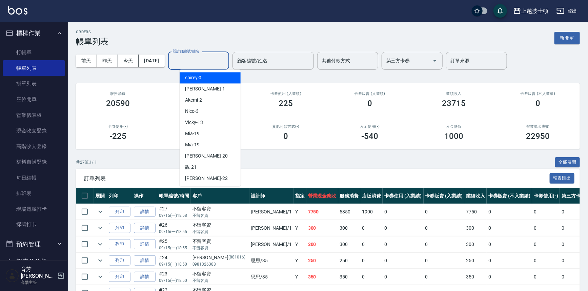
click at [206, 58] on input "設計師編號/姓名" at bounding box center [198, 61] width 55 height 12
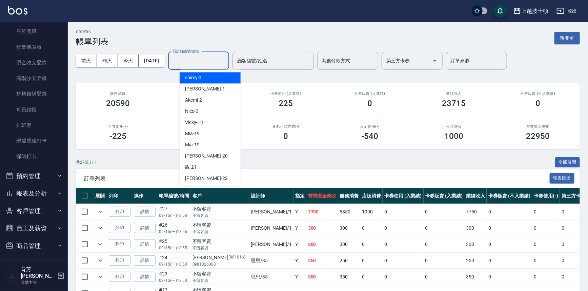
scroll to position [99, 0]
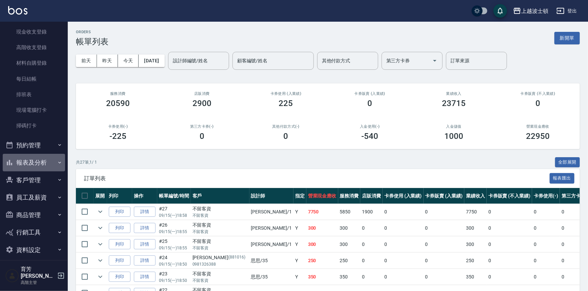
click at [37, 162] on button "報表及分析" at bounding box center [34, 163] width 62 height 18
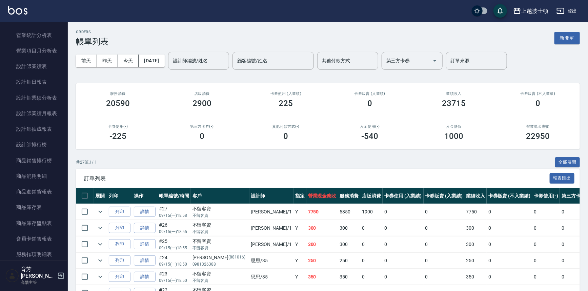
scroll to position [447, 0]
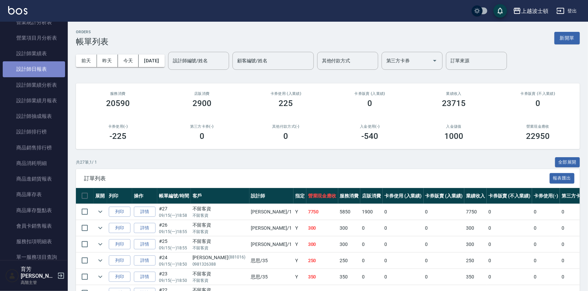
click at [52, 66] on link "設計師日報表" at bounding box center [34, 69] width 62 height 16
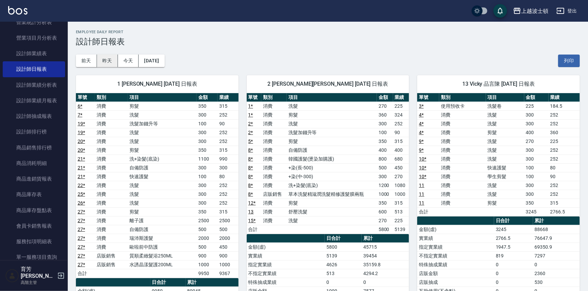
click at [108, 59] on button "昨天" at bounding box center [107, 61] width 21 height 13
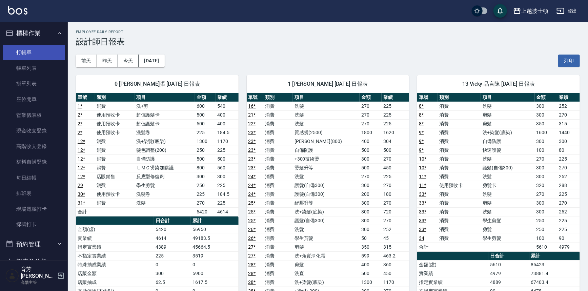
click at [34, 50] on link "打帳單" at bounding box center [34, 53] width 62 height 16
